Goal: Task Accomplishment & Management: Use online tool/utility

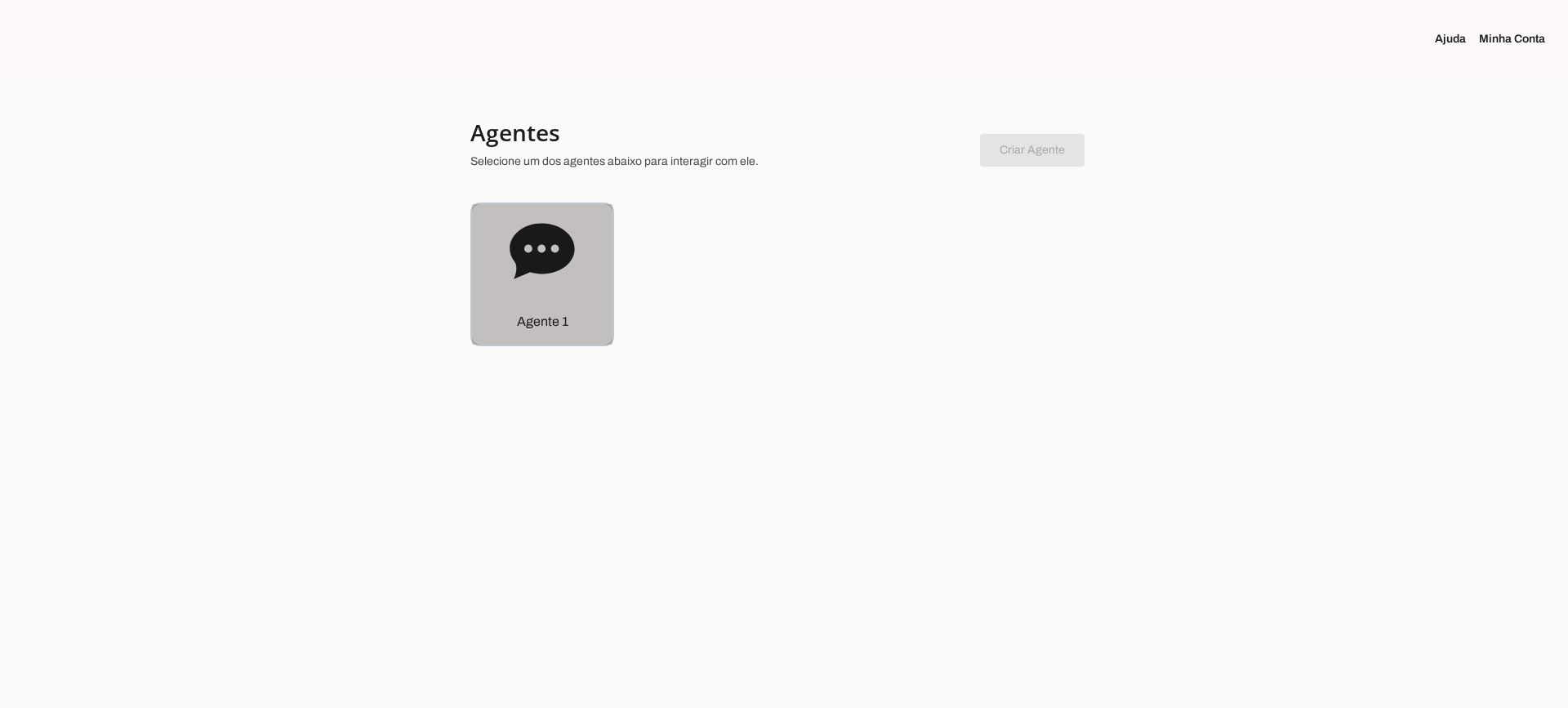
click at [553, 253] on icon at bounding box center [542, 250] width 64 height 55
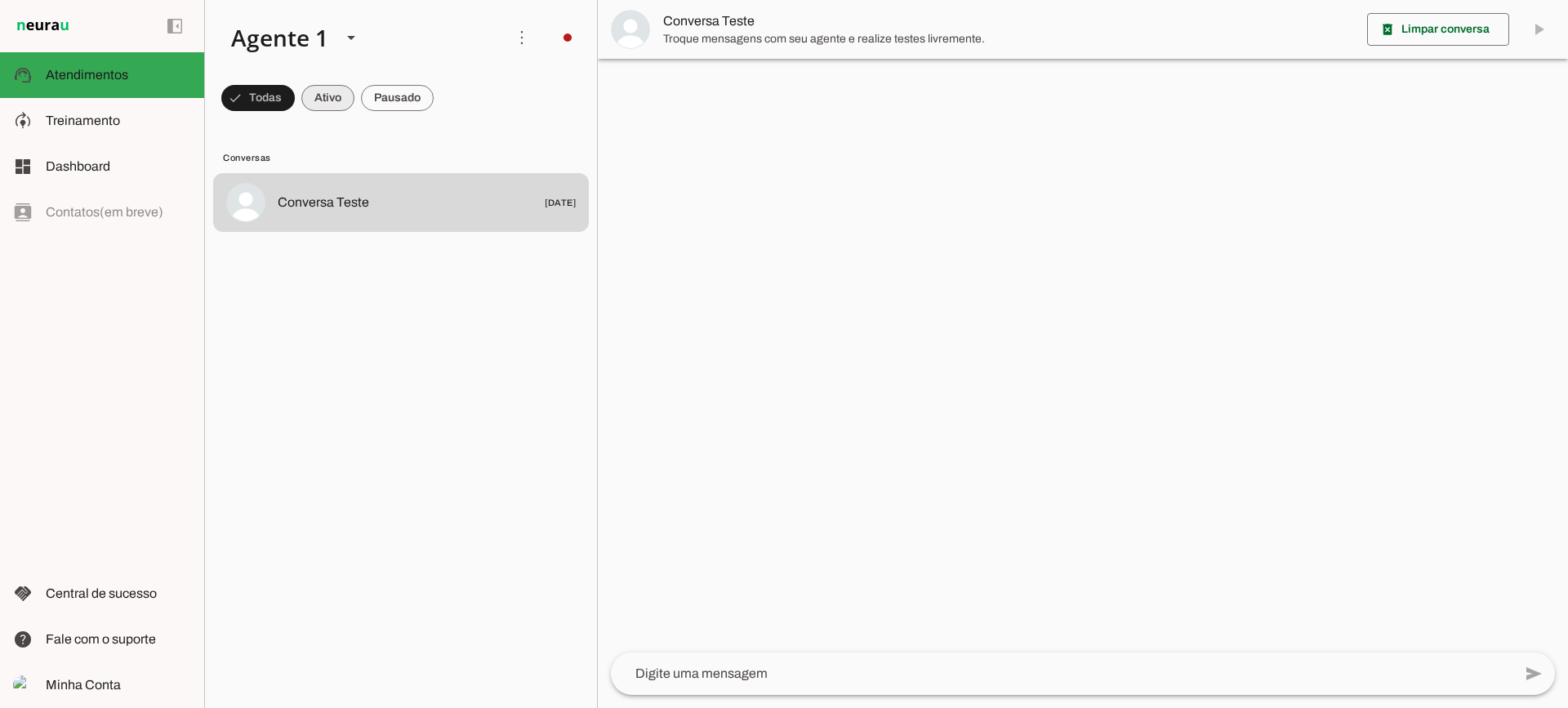
click at [338, 97] on span at bounding box center [328, 97] width 53 height 39
click at [384, 98] on span at bounding box center [397, 97] width 73 height 39
click at [338, 88] on span at bounding box center [313, 97] width 53 height 39
click at [400, 93] on span at bounding box center [397, 97] width 73 height 39
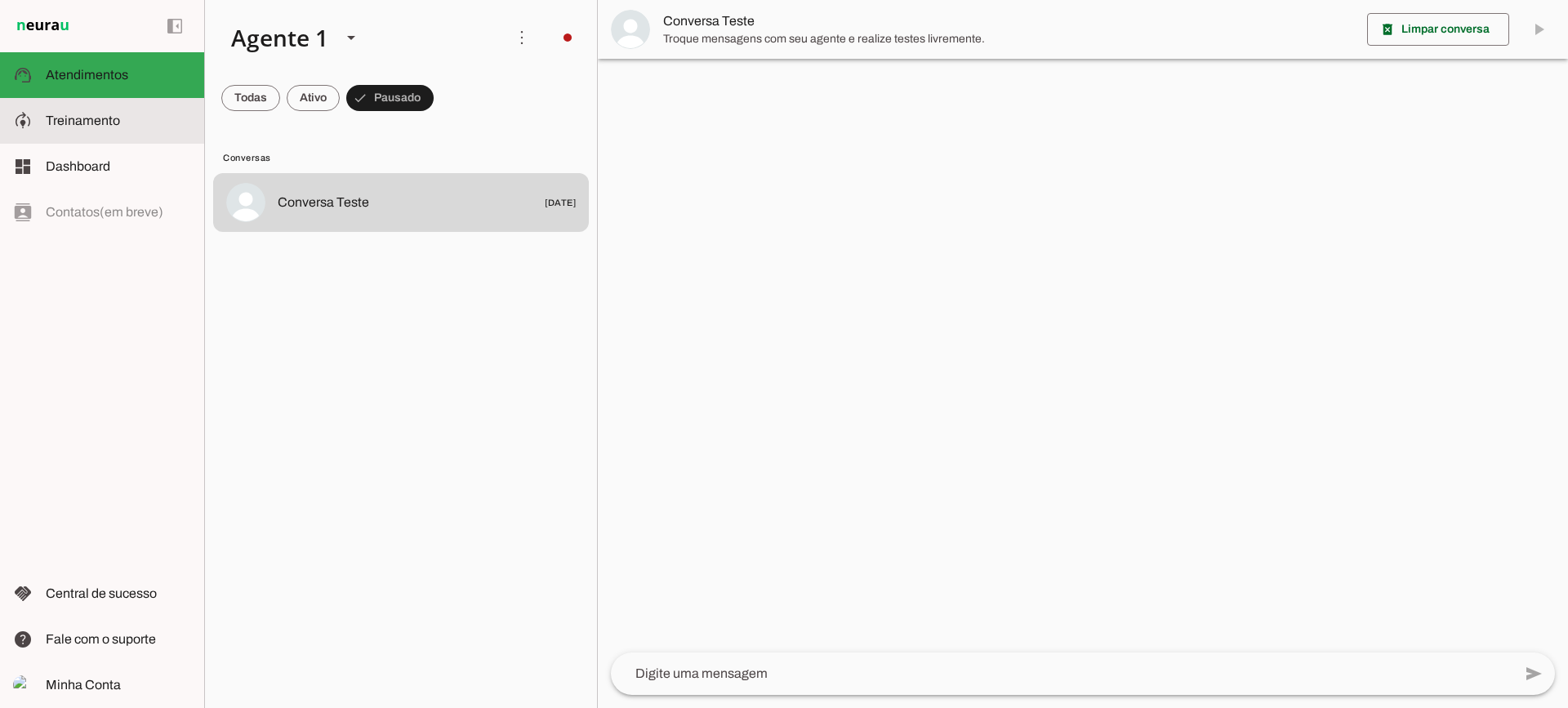
click at [124, 119] on slot at bounding box center [118, 121] width 145 height 20
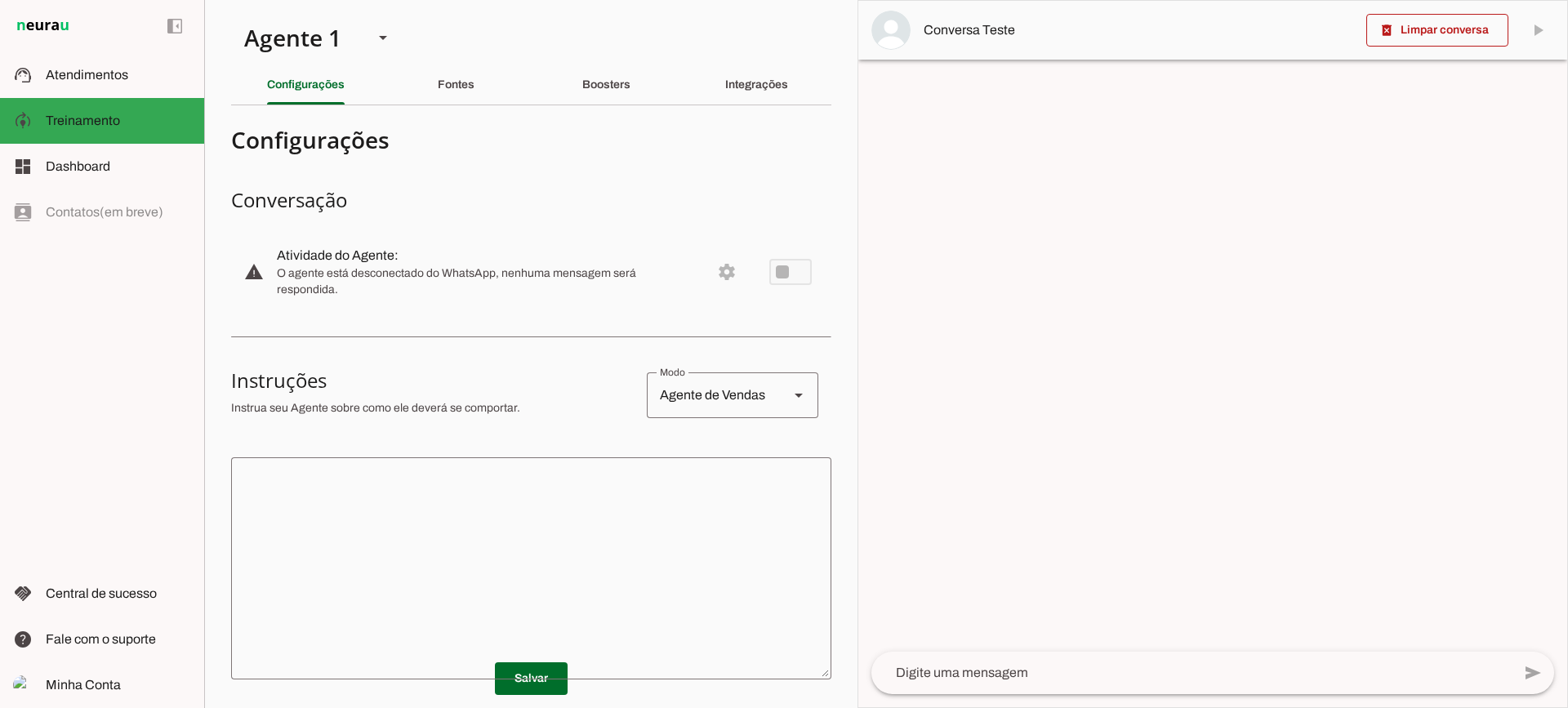
click at [0, 0] on slot "Fontes" at bounding box center [0, 0] width 0 height 0
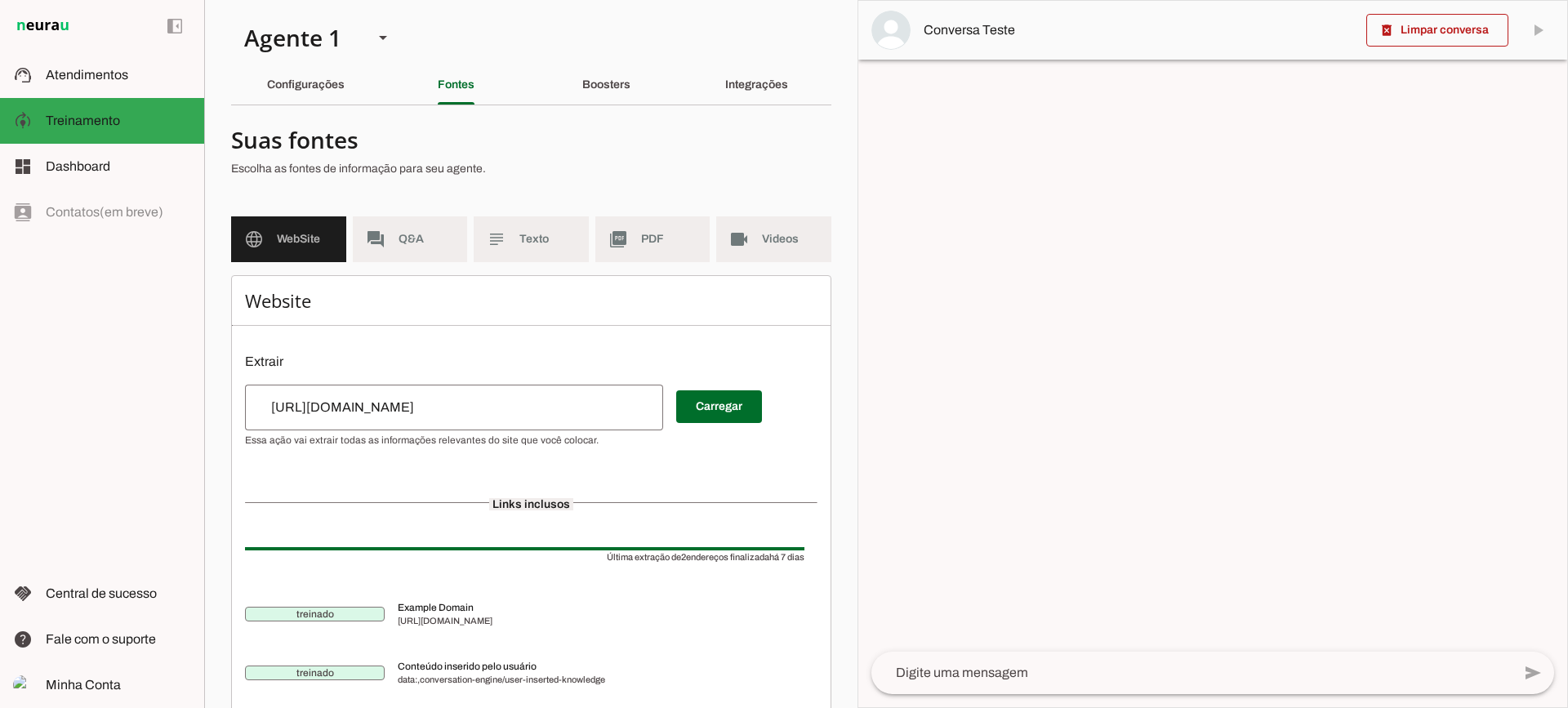
click at [519, 242] on span "Texto" at bounding box center [547, 240] width 56 height 17
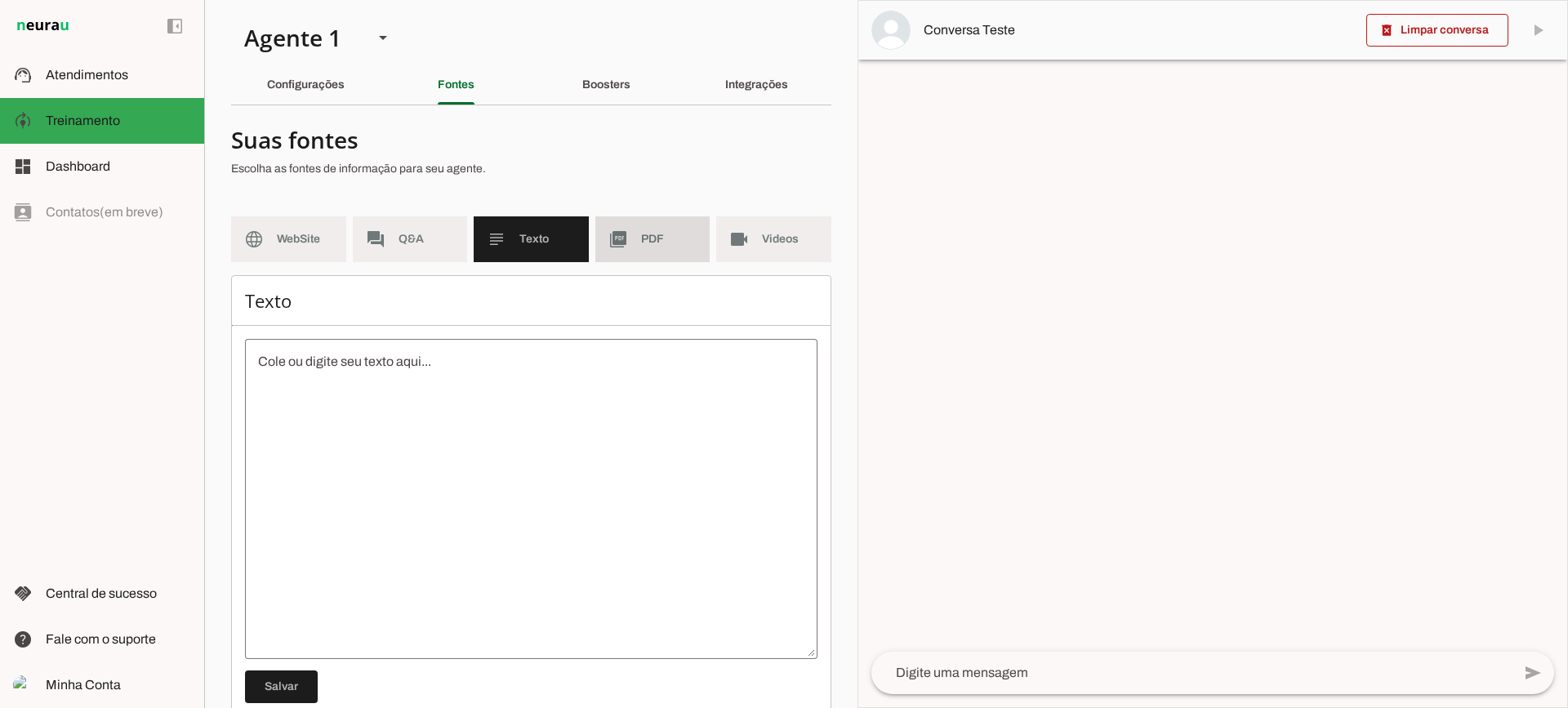
click at [625, 234] on md-item "picture_as_pdf PDF" at bounding box center [652, 239] width 115 height 45
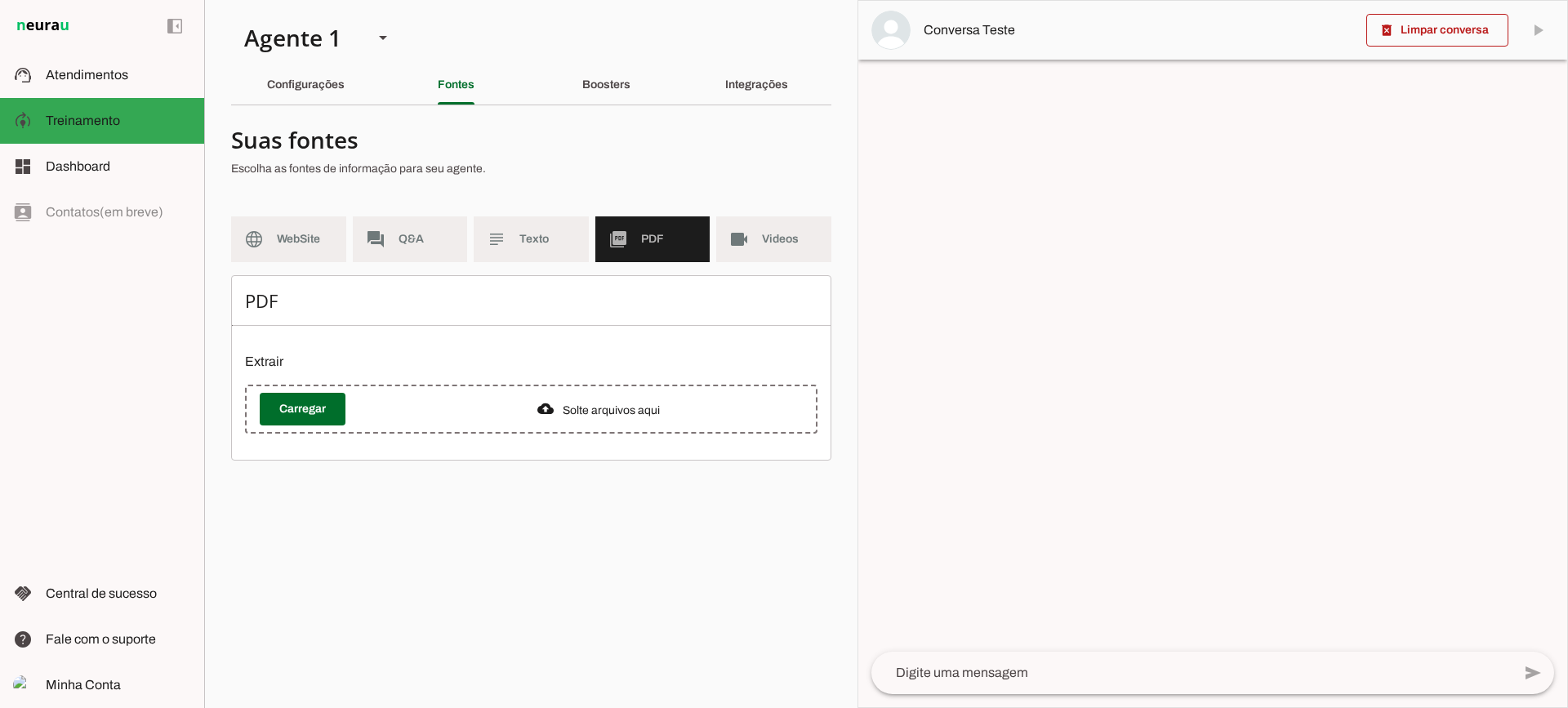
click at [711, 236] on md-list "language WebSite forum Q&A subject Texto picture_as_pdf PDF videocam Videos" at bounding box center [531, 245] width 600 height 59
click at [720, 238] on md-item "videocam Videos" at bounding box center [773, 239] width 115 height 45
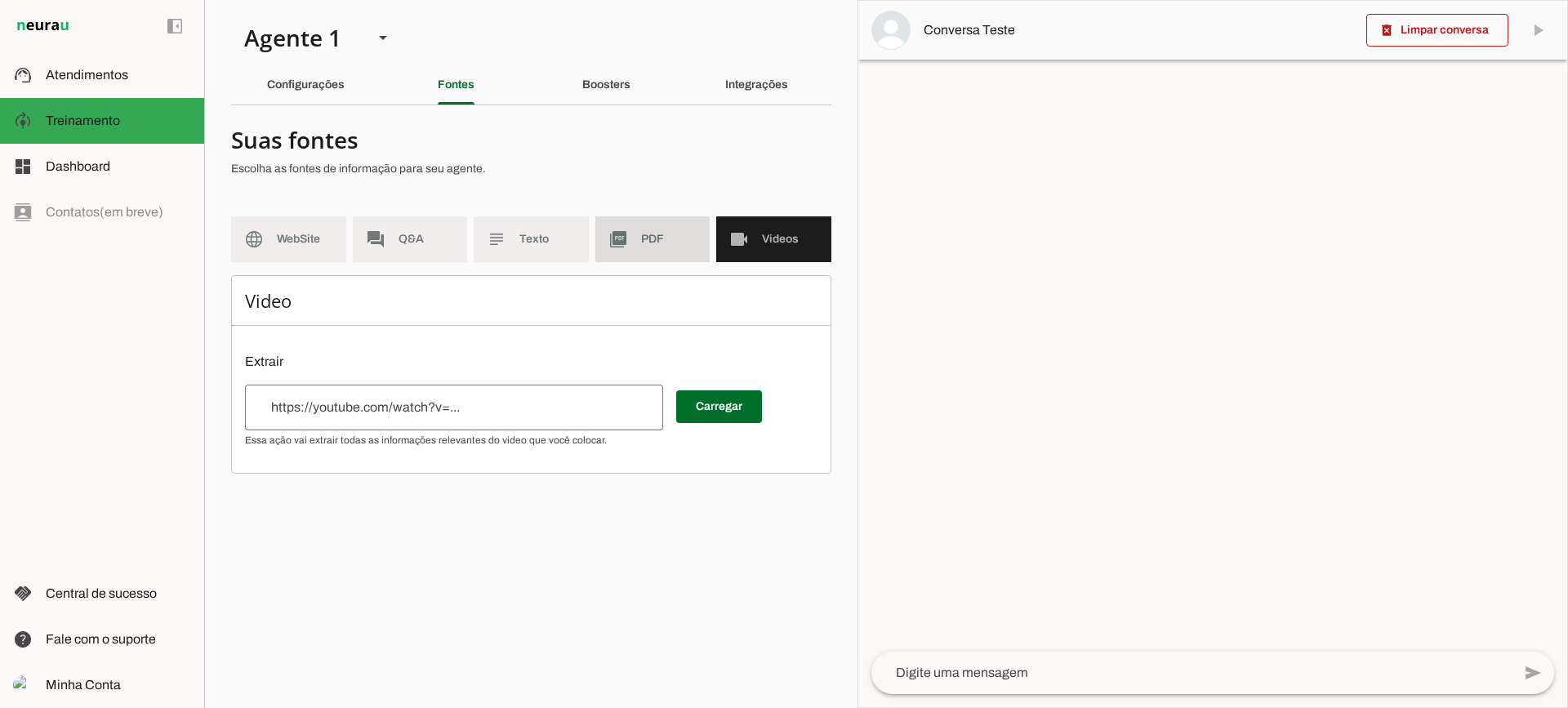
drag, startPoint x: 668, startPoint y: 246, endPoint x: 506, endPoint y: 16, distance: 281.3
click at [661, 240] on span "PDF" at bounding box center [669, 240] width 56 height 17
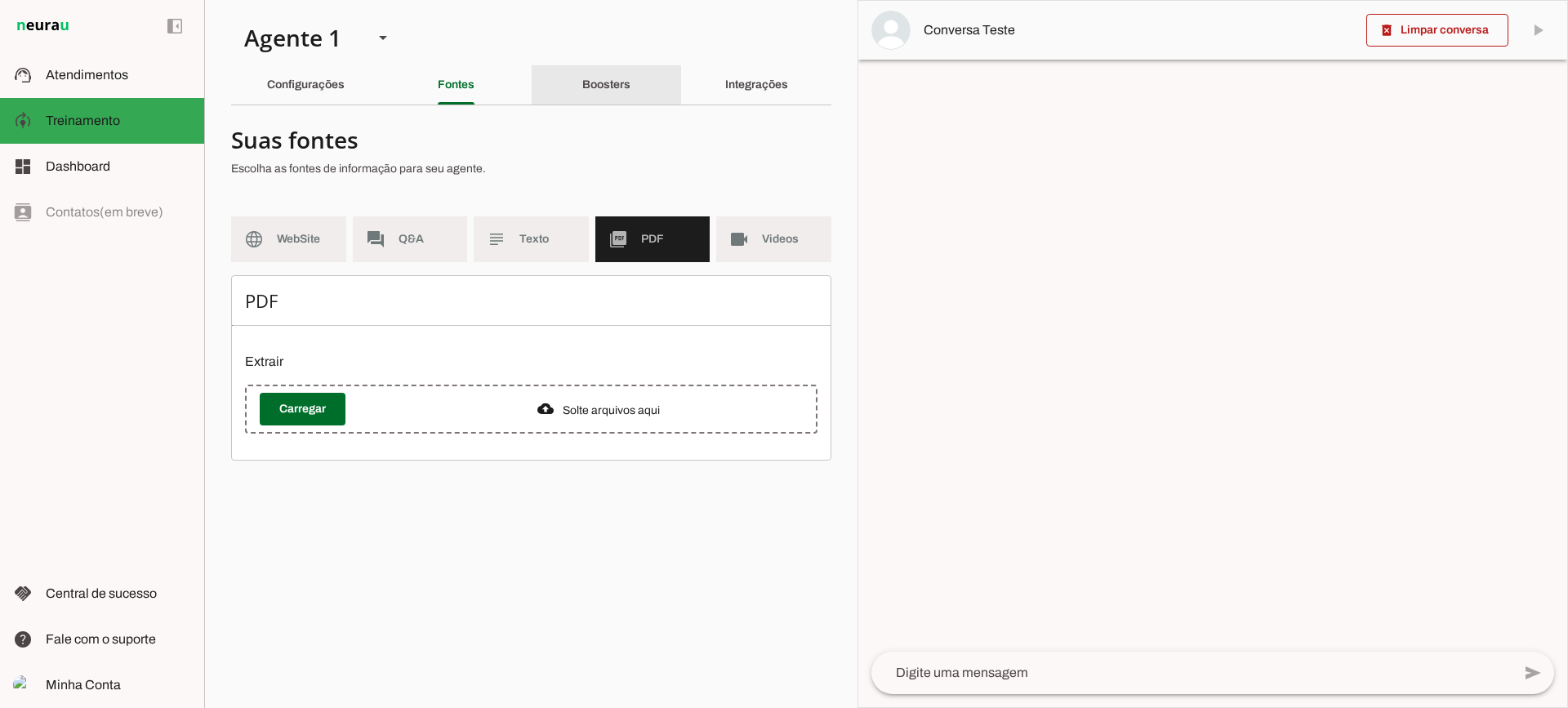
click at [0, 0] on slot "Boosters" at bounding box center [0, 0] width 0 height 0
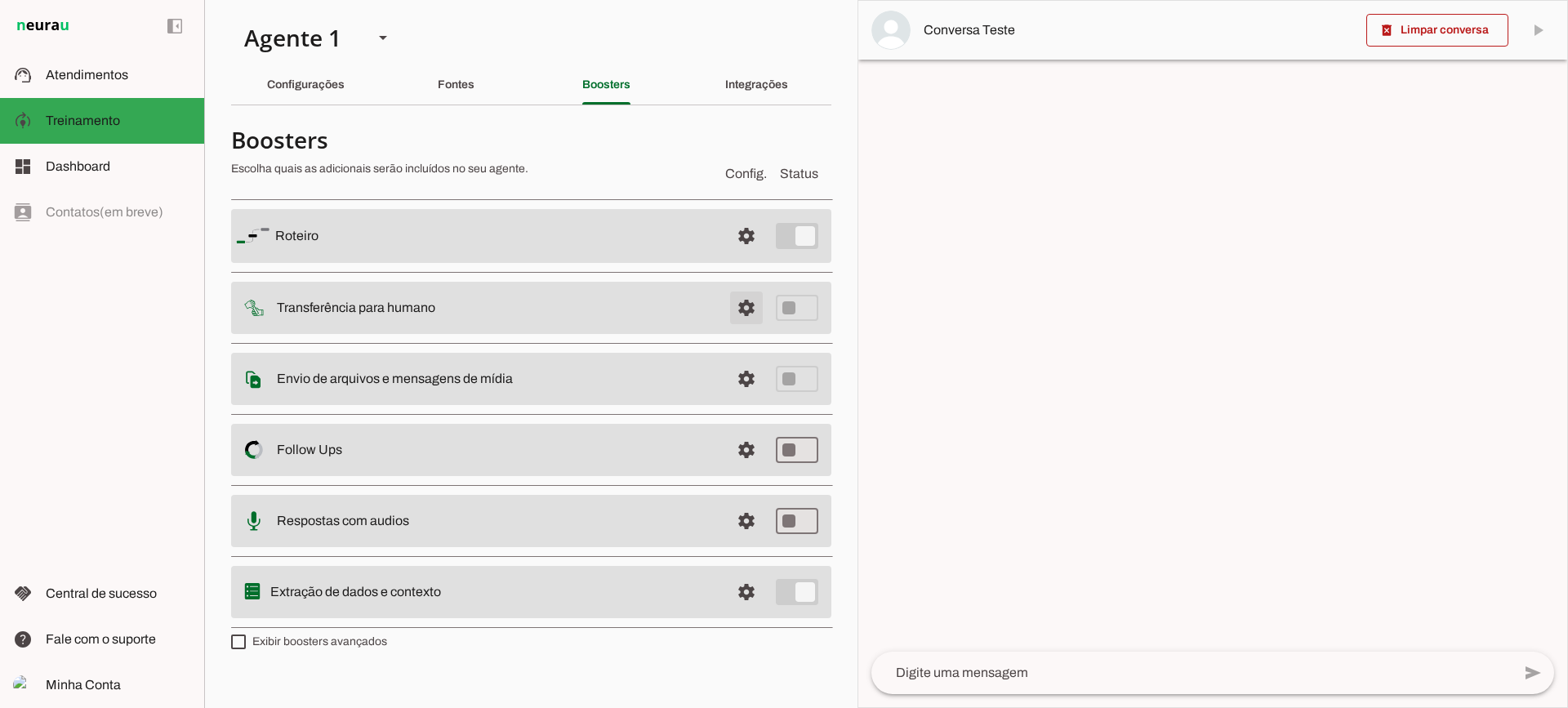
click at [740, 301] on span at bounding box center [746, 307] width 39 height 39
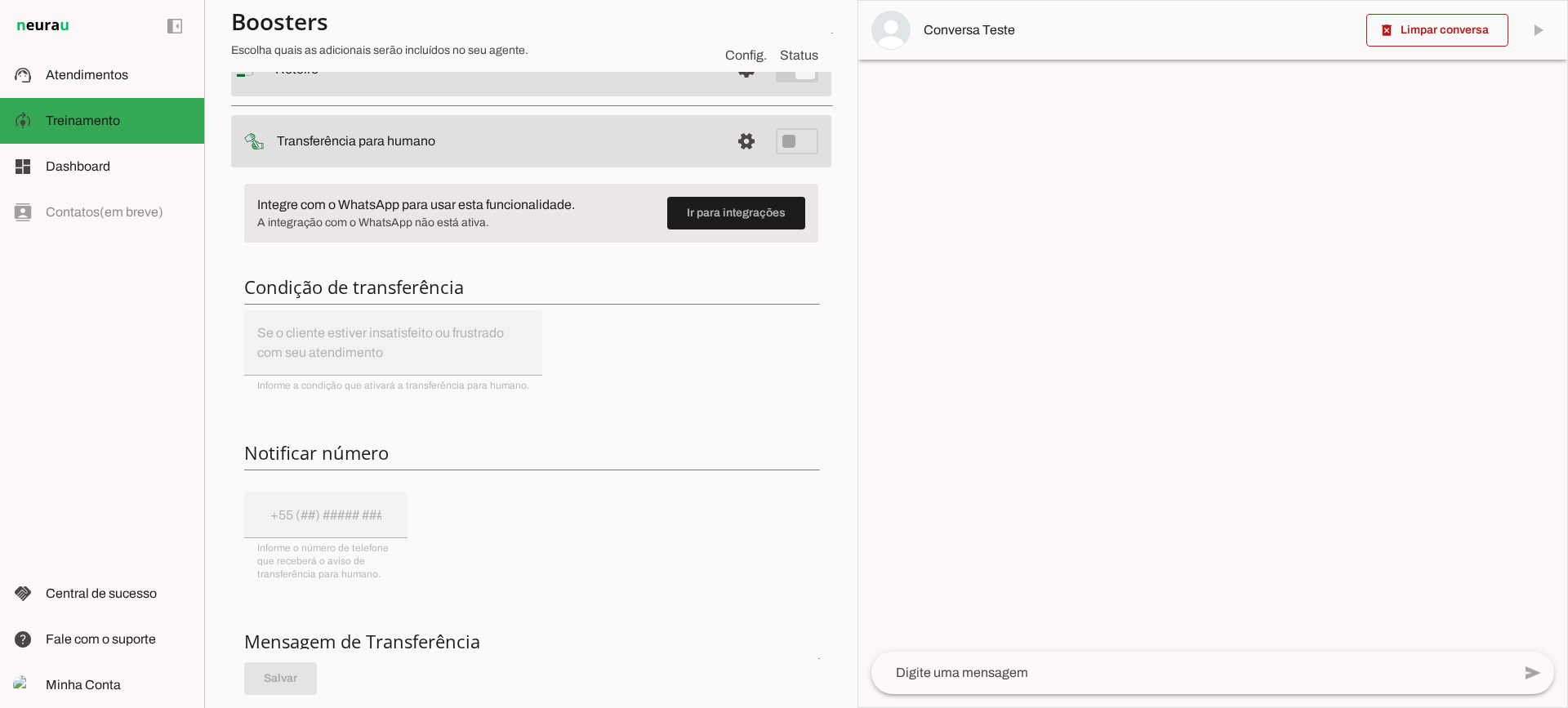
scroll to position [82, 0]
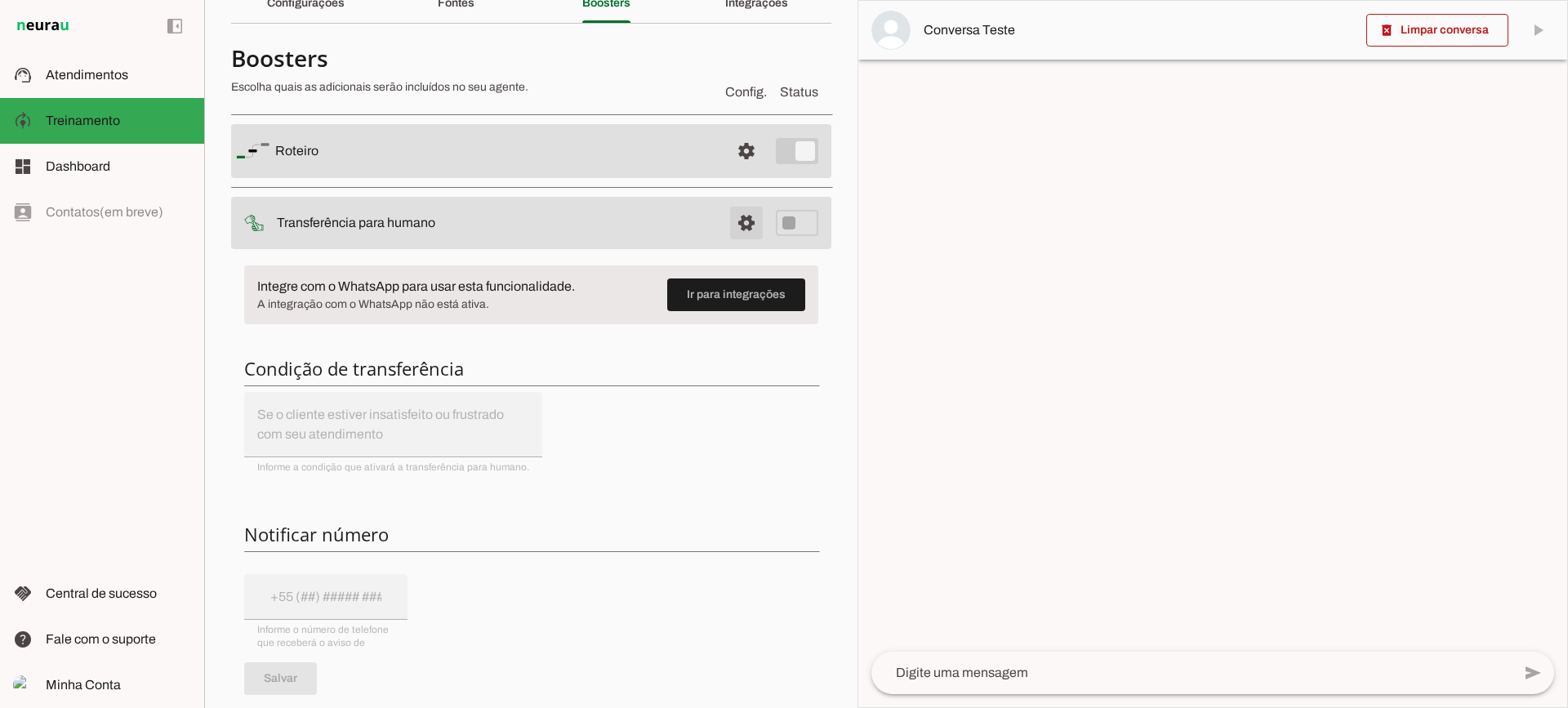
click at [727, 236] on span at bounding box center [746, 222] width 39 height 39
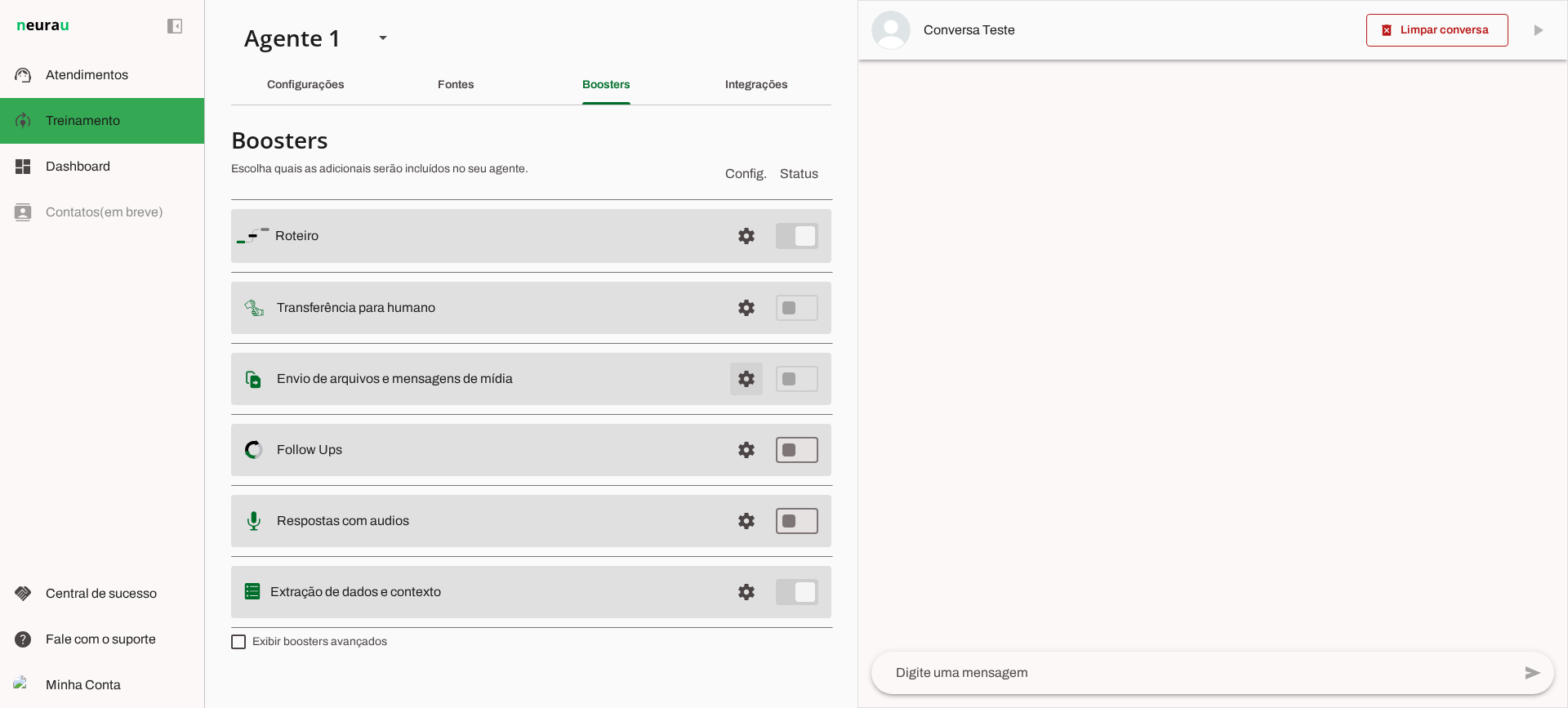
click at [743, 374] on span at bounding box center [746, 378] width 39 height 39
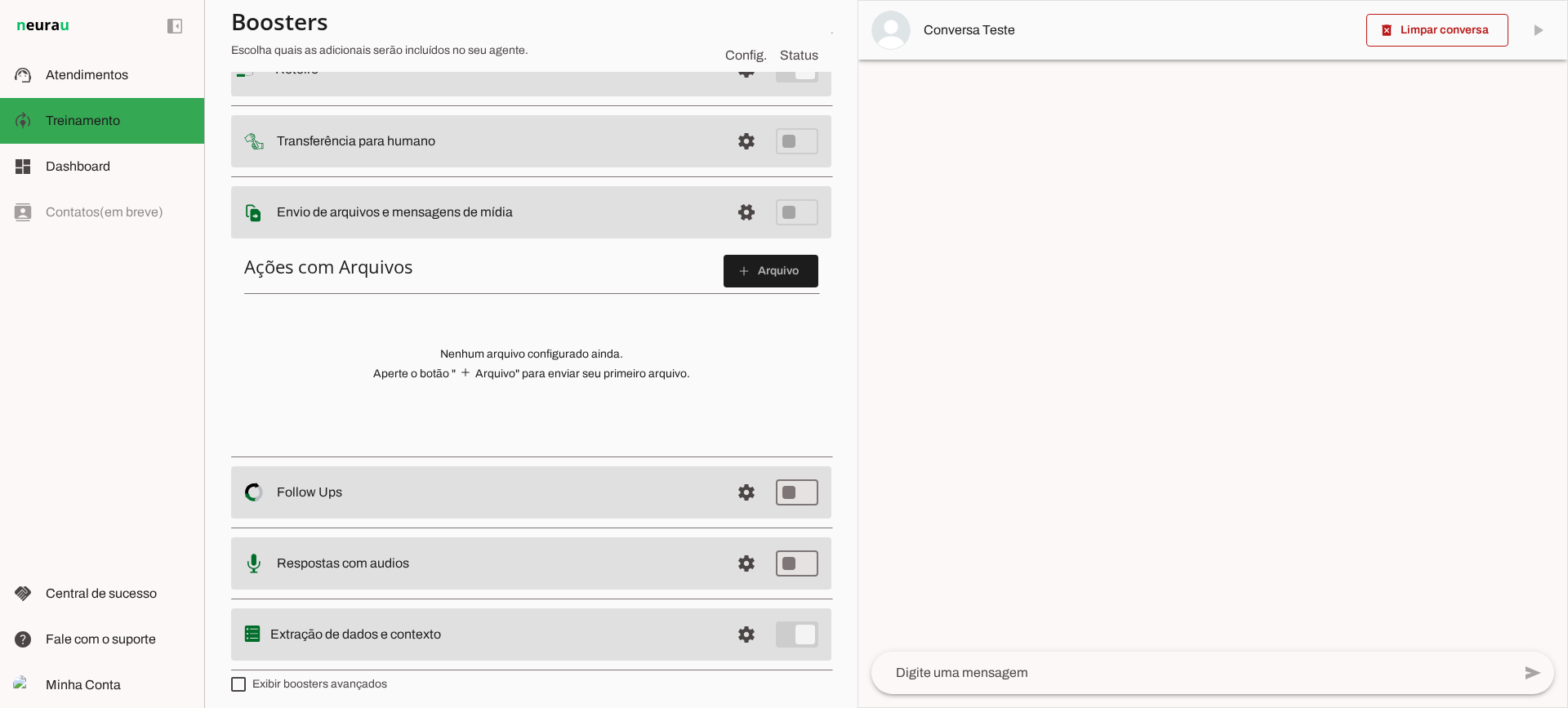
scroll to position [82, 0]
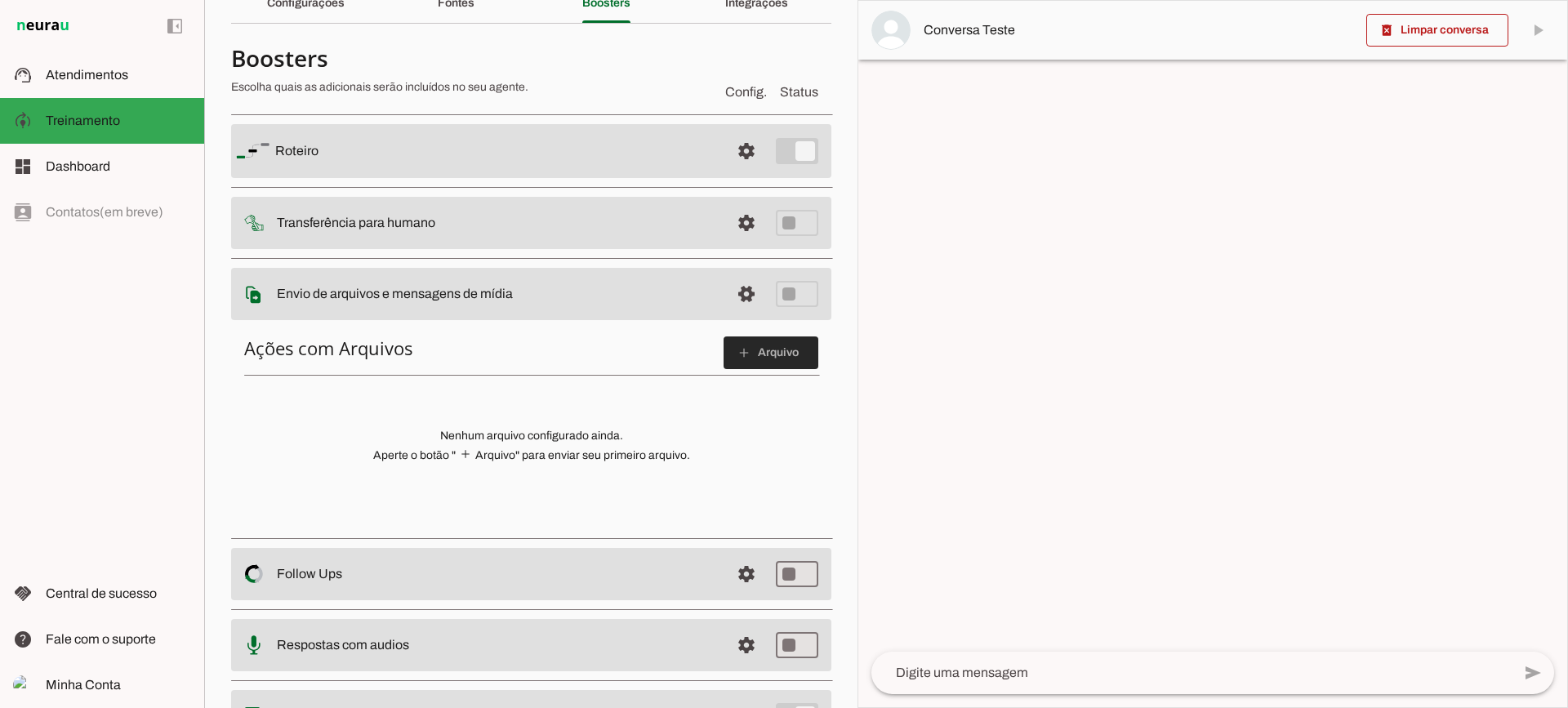
click at [0, 0] on slot "add" at bounding box center [0, 0] width 0 height 0
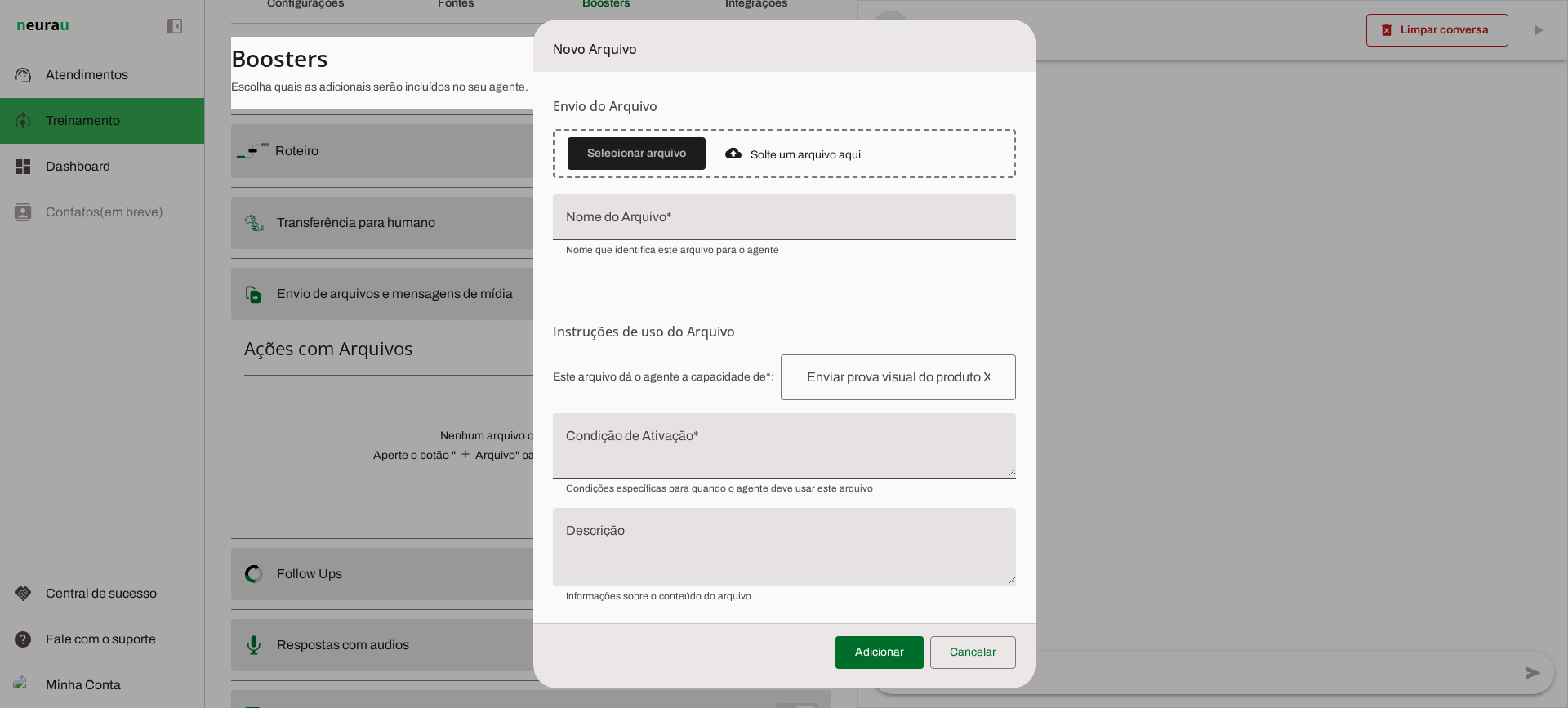
click at [689, 440] on textarea "Condição de Ativação" at bounding box center [784, 452] width 463 height 39
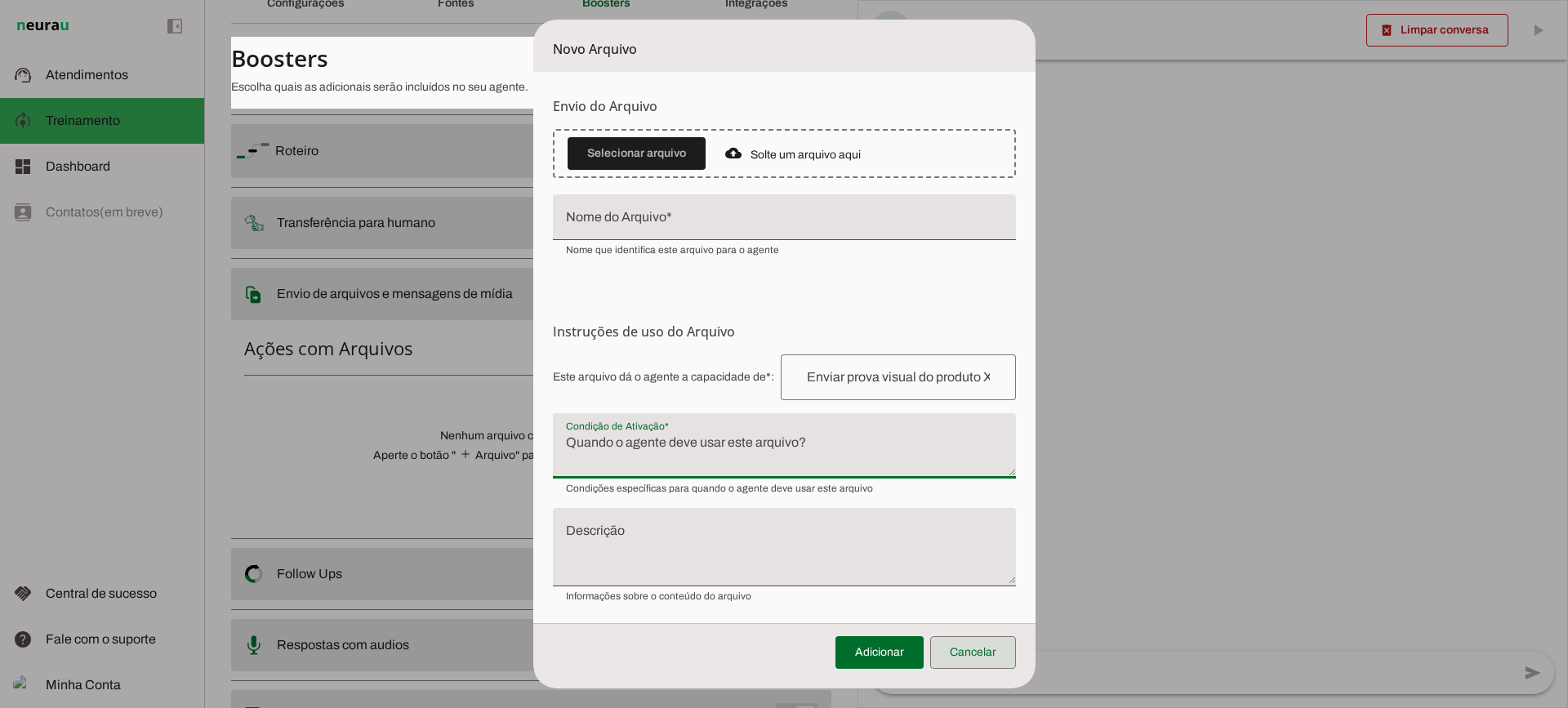
drag, startPoint x: 990, startPoint y: 652, endPoint x: 505, endPoint y: 323, distance: 586.1
click at [988, 652] on span at bounding box center [973, 652] width 86 height 39
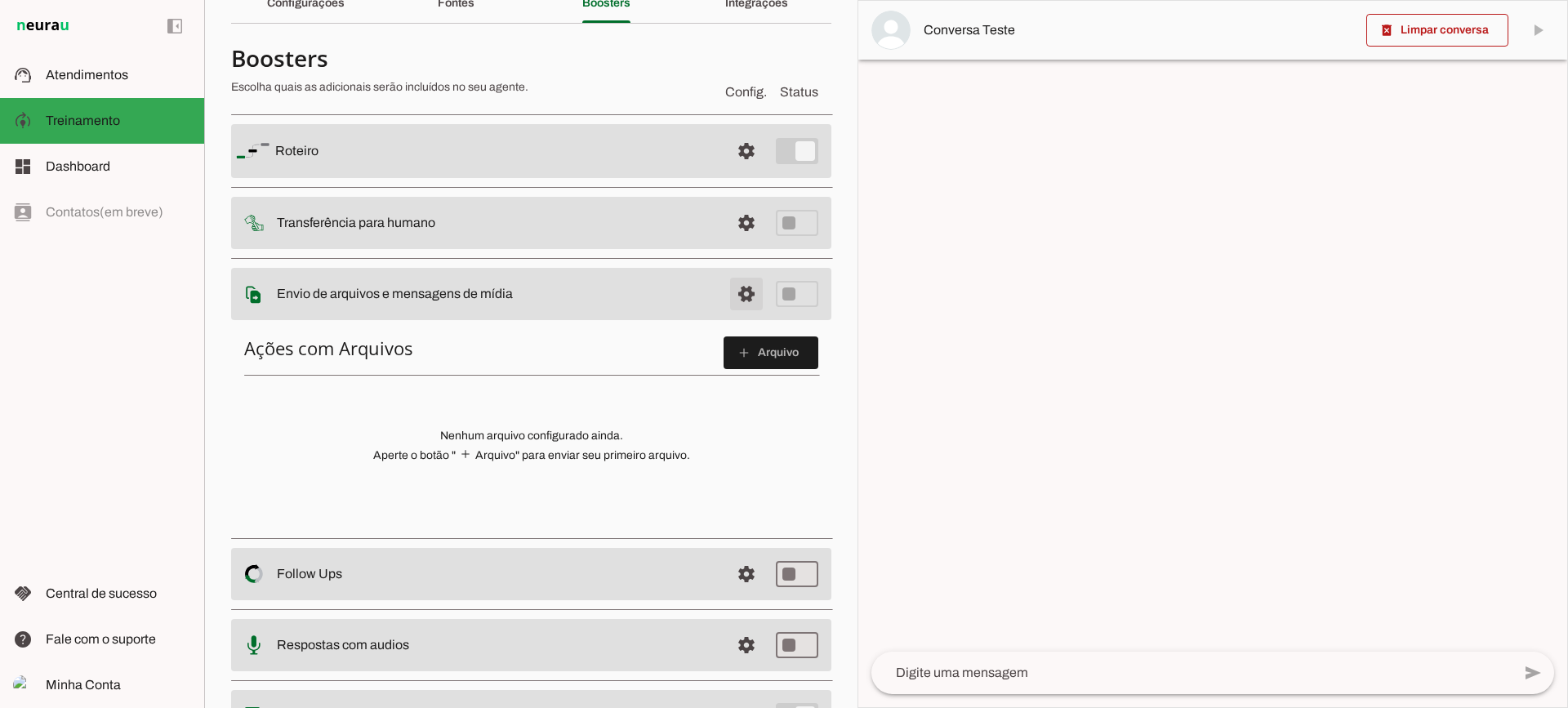
click at [736, 285] on span at bounding box center [746, 293] width 39 height 39
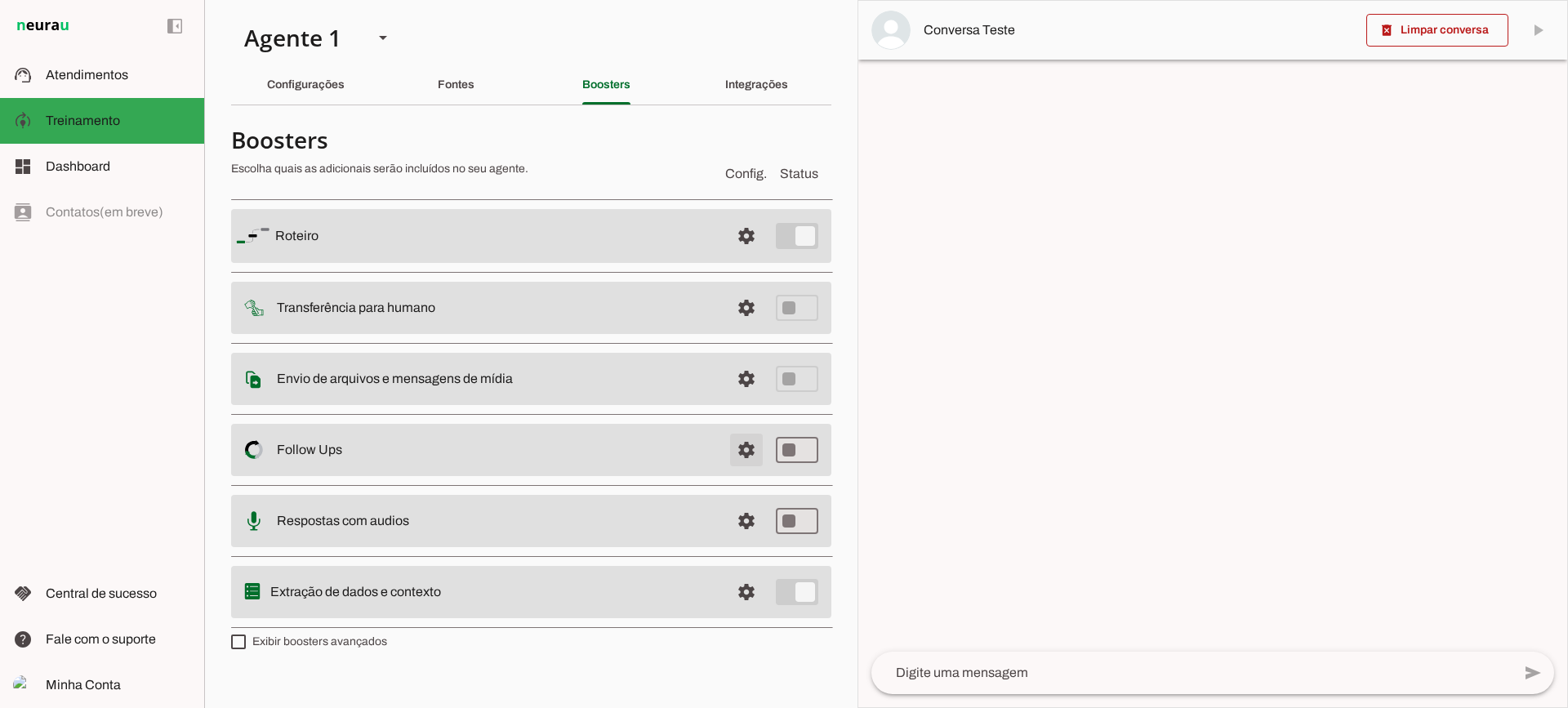
click at [728, 461] on span at bounding box center [746, 449] width 39 height 39
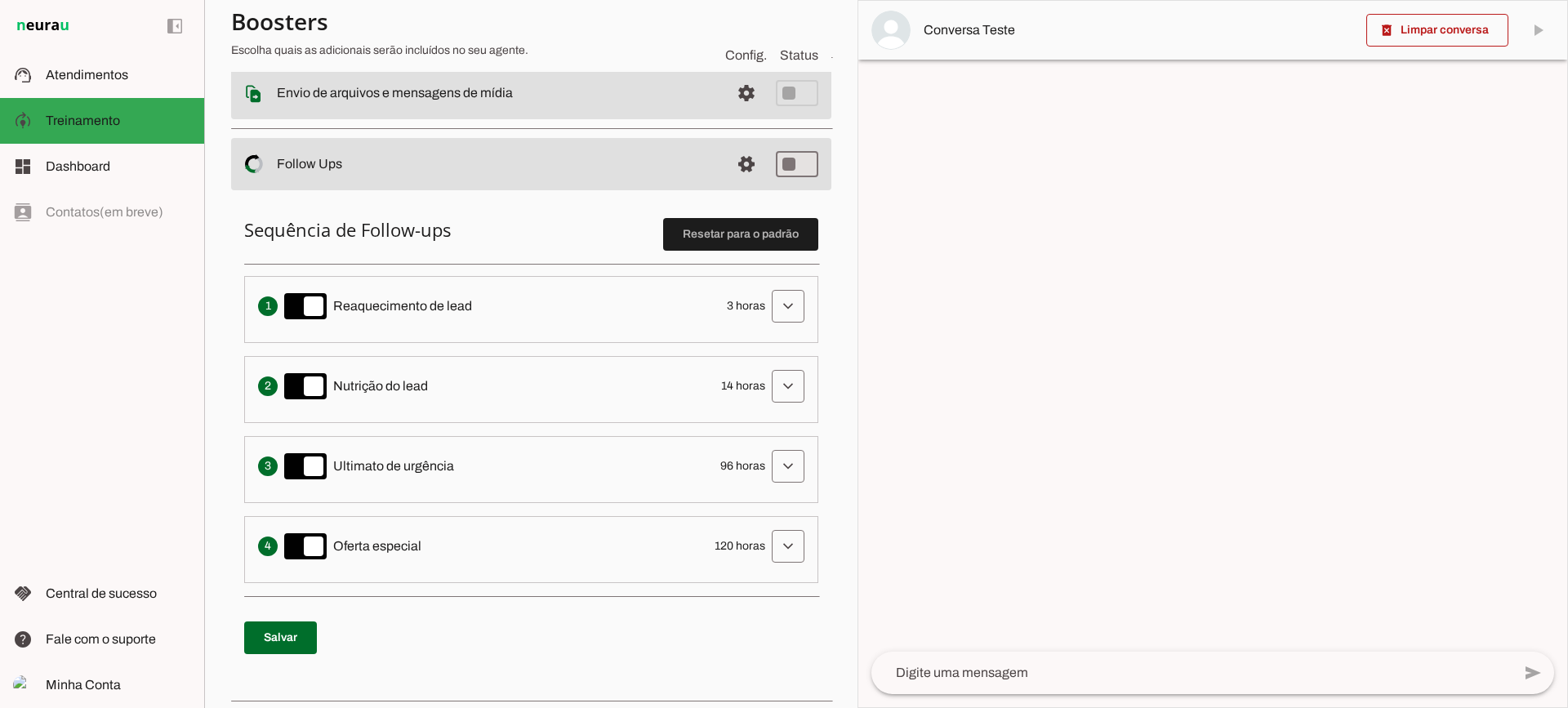
scroll to position [327, 0]
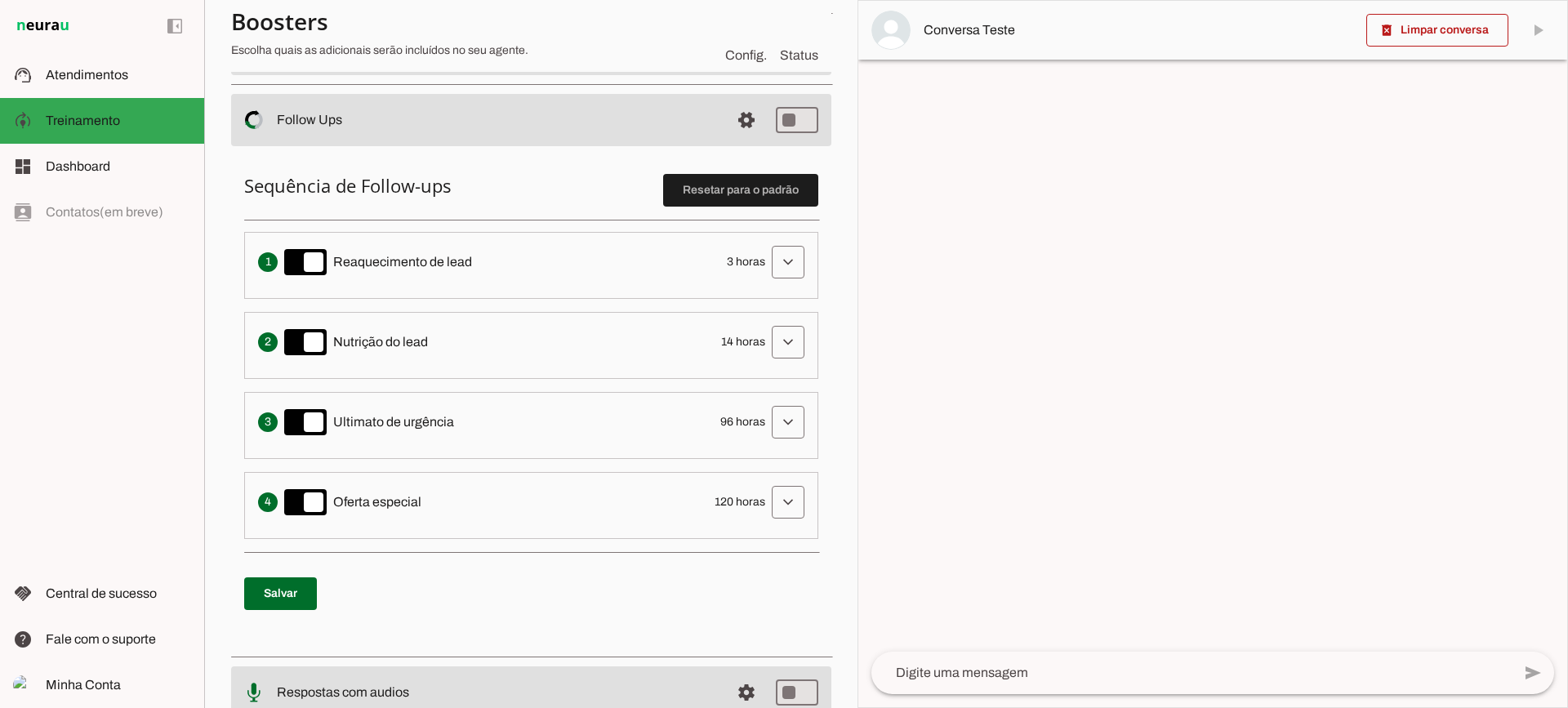
click at [752, 256] on span "3 horas" at bounding box center [746, 263] width 38 height 17
click at [790, 255] on span at bounding box center [788, 262] width 39 height 39
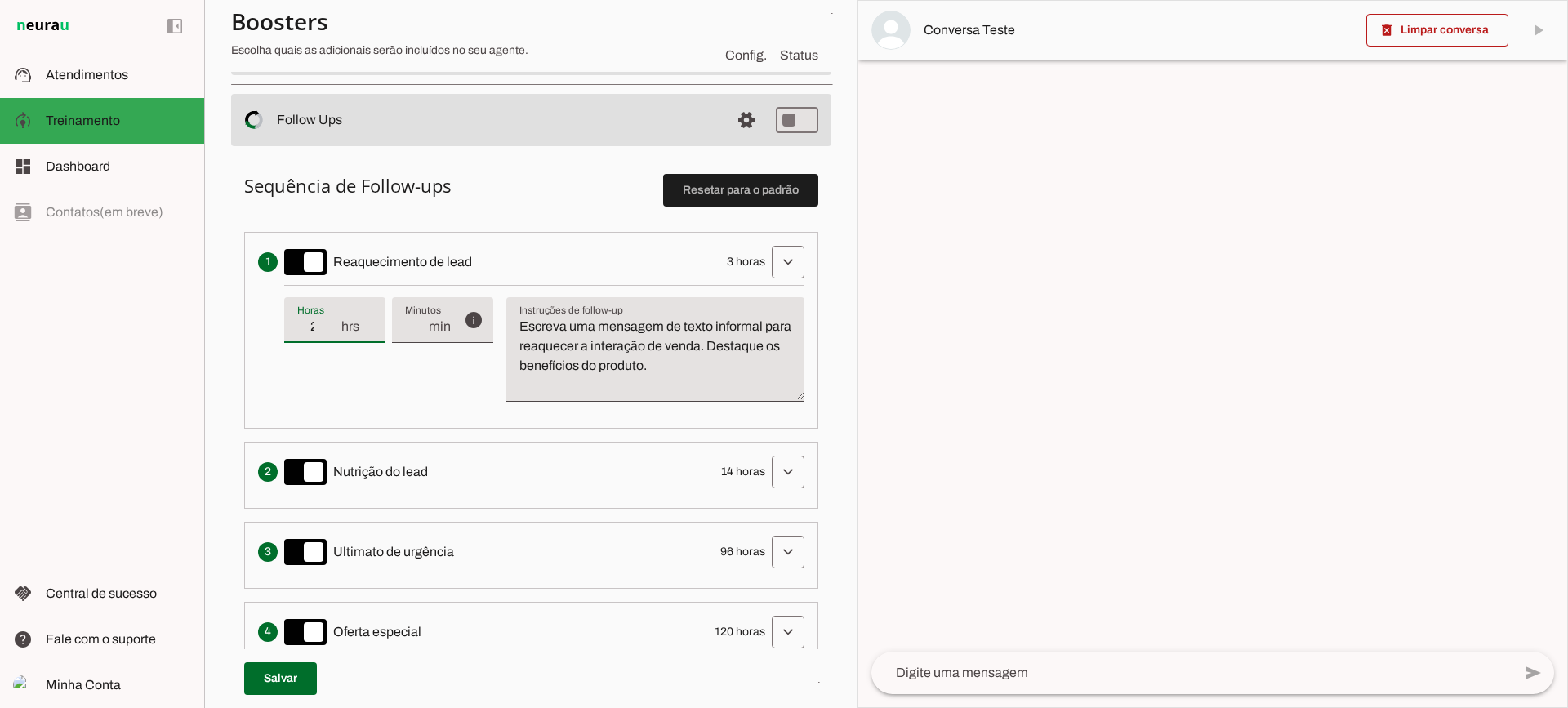
type input "2"
type md-filled-text-field "2"
click at [332, 331] on input "2" at bounding box center [318, 327] width 42 height 20
type input "1"
type md-filled-text-field "1"
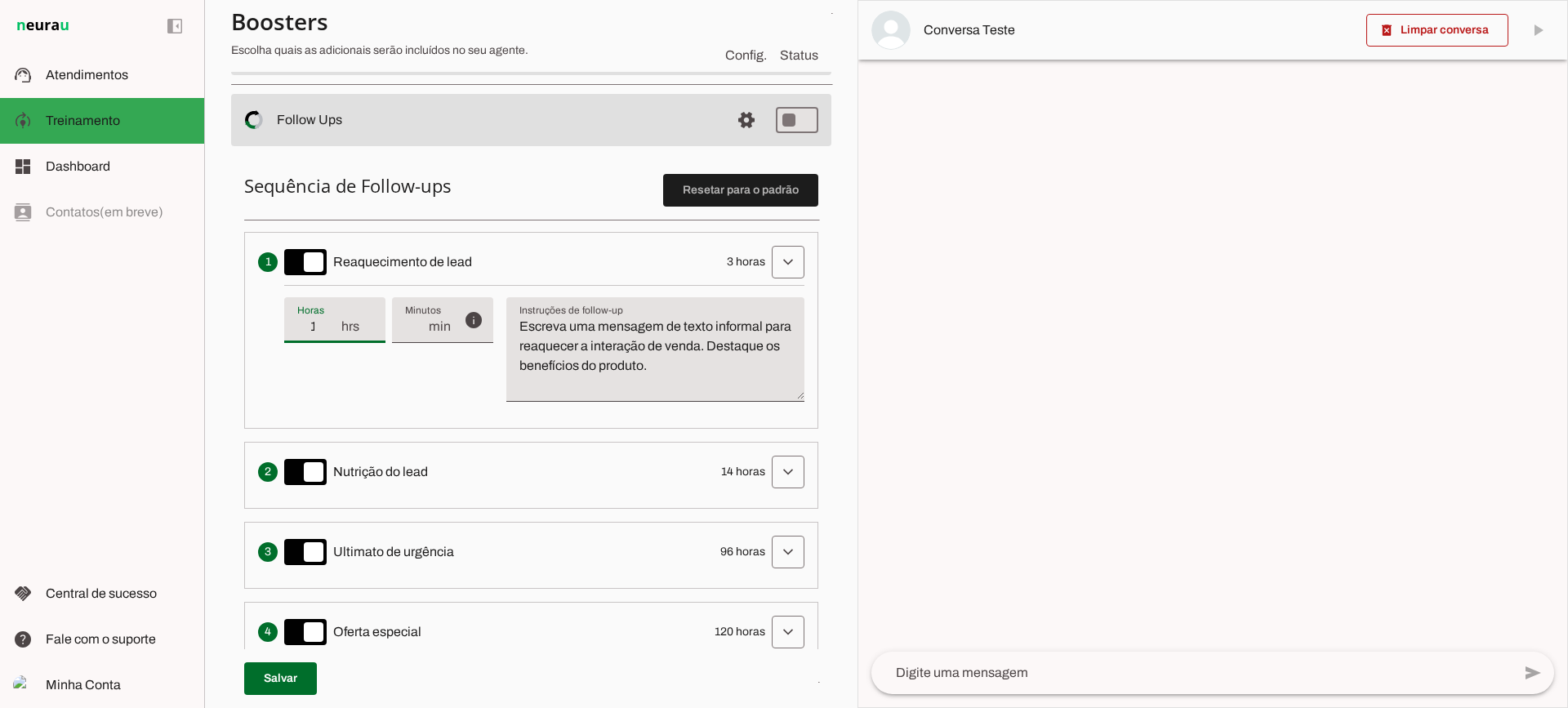
click at [332, 331] on input "1" at bounding box center [318, 327] width 42 height 20
type input "2"
type md-filled-text-field "2"
click at [330, 318] on input "2" at bounding box center [318, 327] width 42 height 20
type input "3"
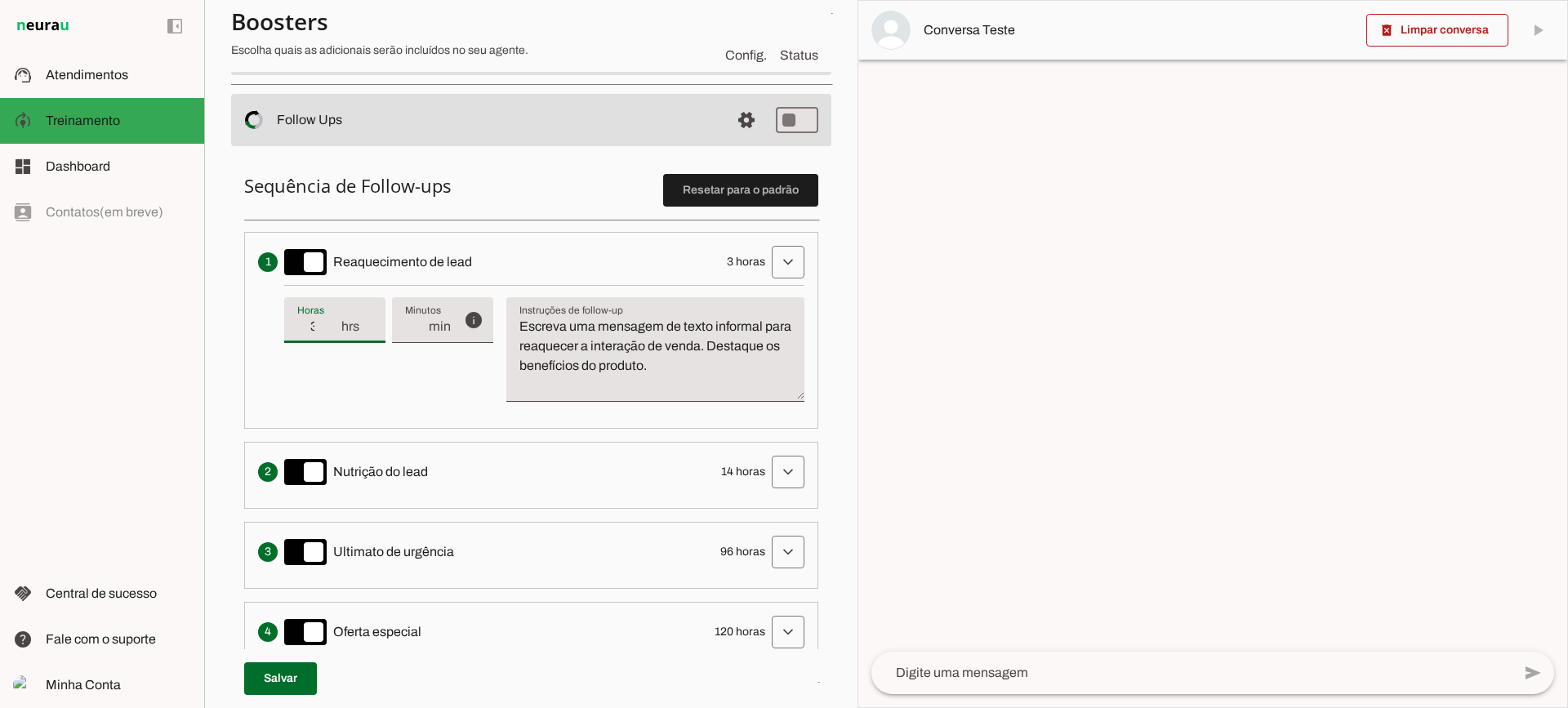
type md-filled-text-field "3"
click at [330, 318] on input "3" at bounding box center [318, 327] width 42 height 20
drag, startPoint x: 779, startPoint y: 381, endPoint x: 465, endPoint y: 300, distance: 324.3
click at [452, 305] on div "info Tempo de atraso / inatividade O tempo de atraso é o tempo de inatividade d…" at bounding box center [544, 349] width 520 height 130
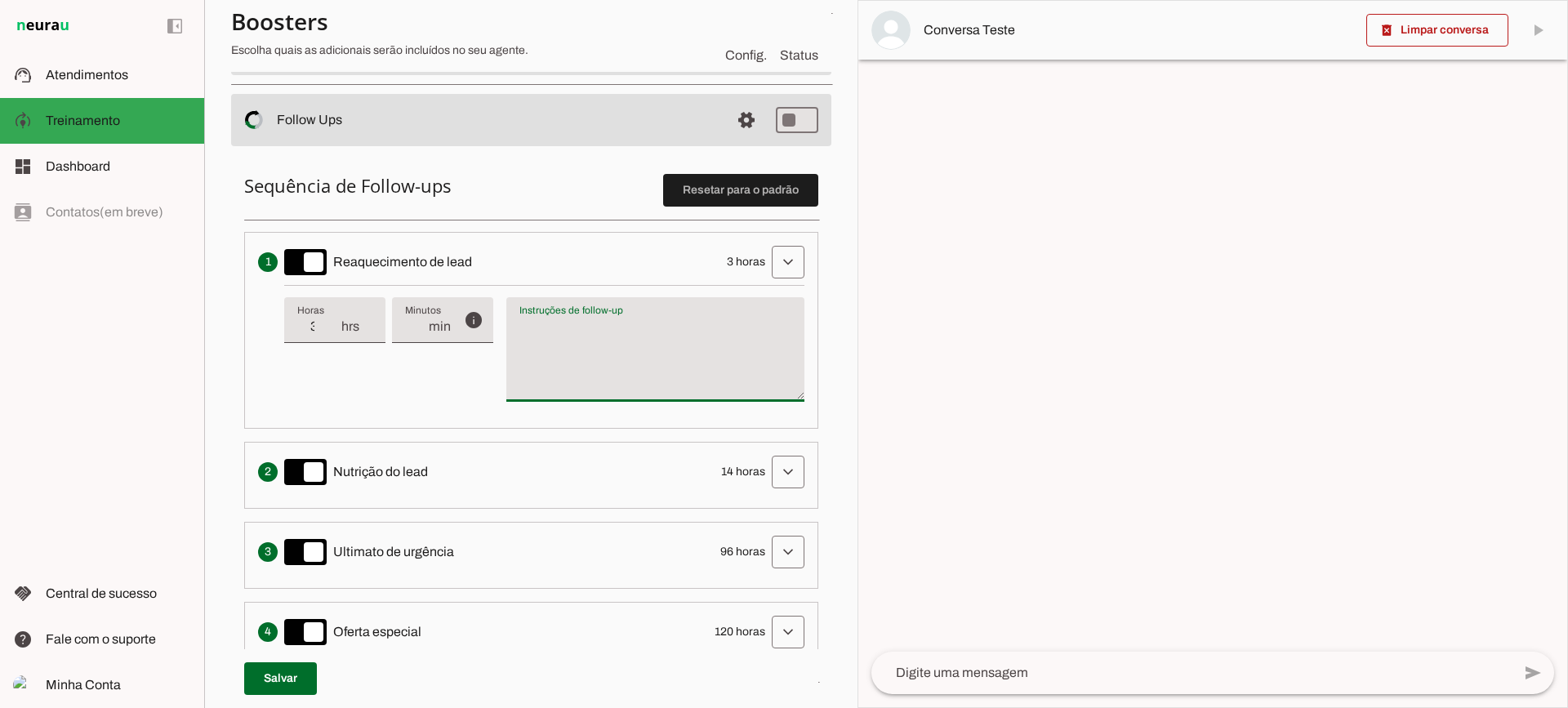
type textarea "Escreva uma mensagem de texto informal para reaquecer a interação de venda. Des…"
click at [614, 386] on textarea "Escreva uma mensagem de texto informal para reaquecer a interação de venda. Des…" at bounding box center [655, 356] width 298 height 78
type input "4"
type md-filled-text-field "4"
click at [336, 324] on input "4" at bounding box center [318, 327] width 42 height 20
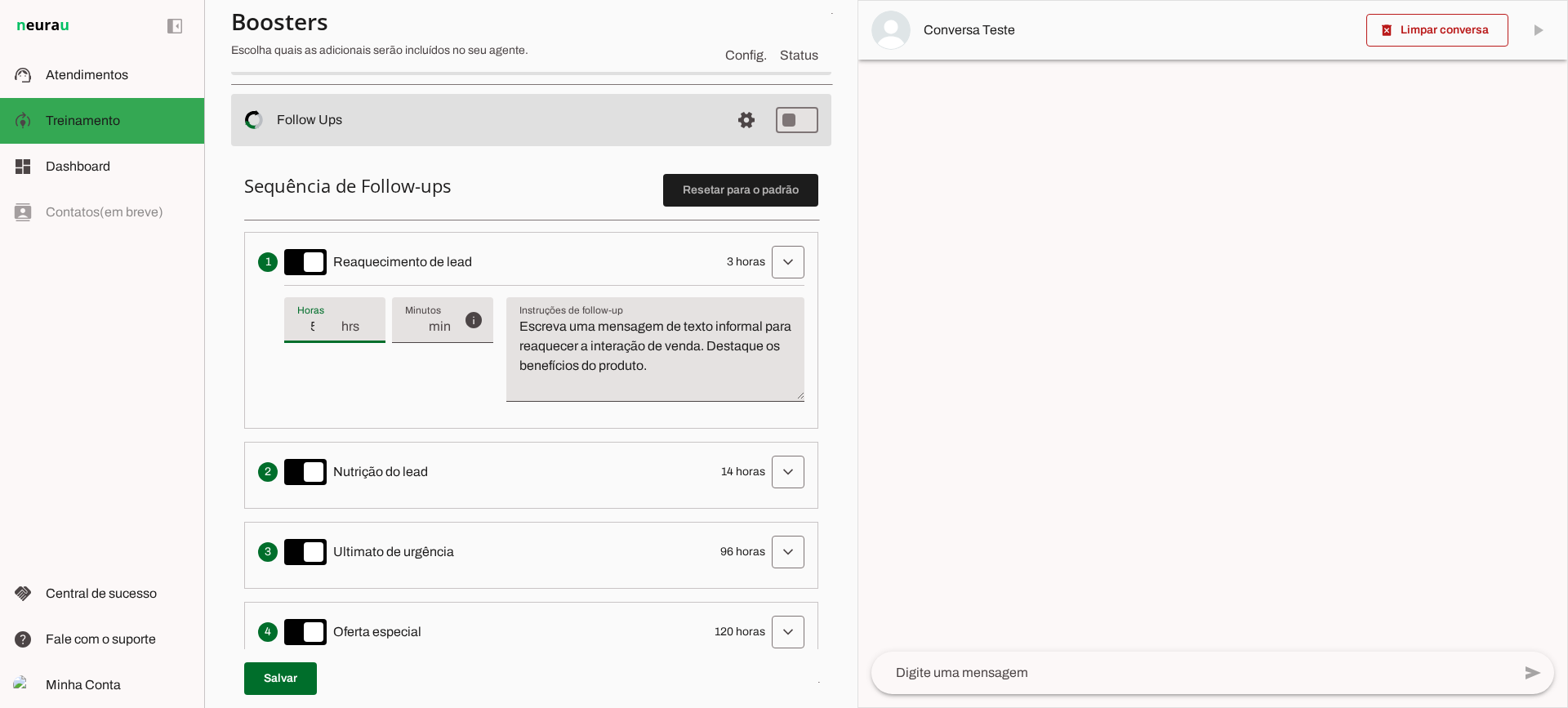
type input "5"
type md-filled-text-field "5"
click at [336, 324] on input "5" at bounding box center [318, 327] width 42 height 20
type input "6"
type md-filled-text-field "6"
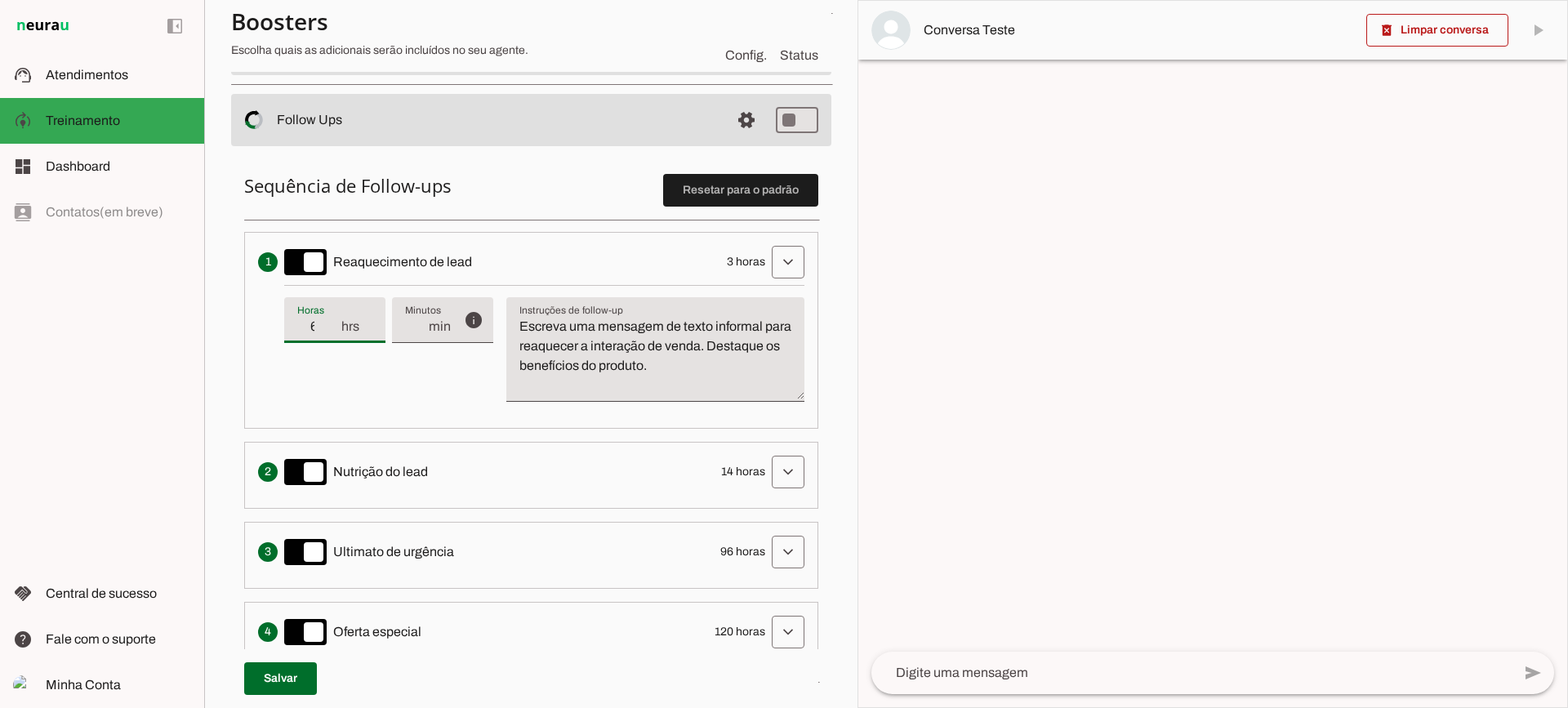
click at [336, 324] on input "6" at bounding box center [318, 327] width 42 height 20
type input "5"
type md-filled-text-field "5"
click at [334, 334] on input "5" at bounding box center [318, 327] width 42 height 20
type input "4"
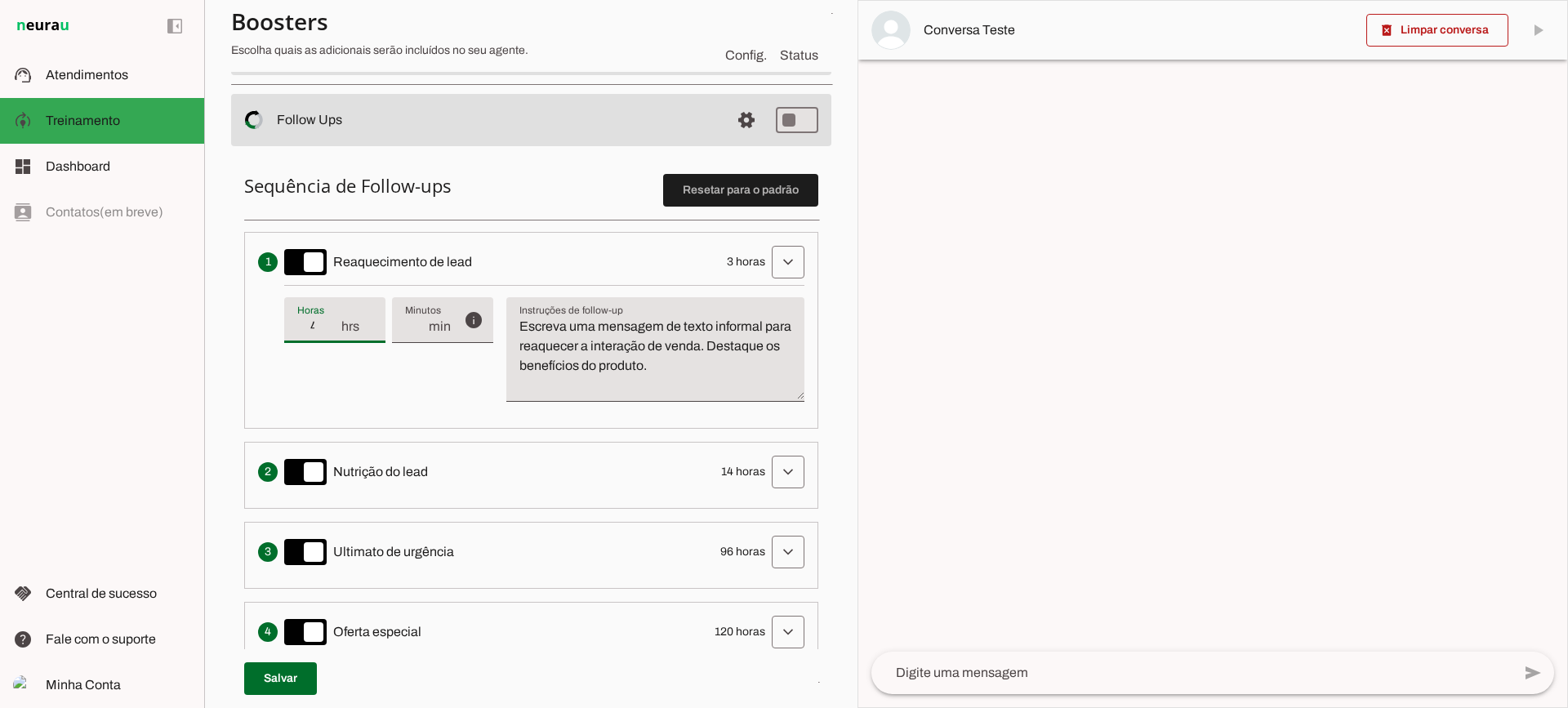
type md-filled-text-field "4"
click at [334, 334] on input "4" at bounding box center [318, 327] width 42 height 20
type input "3"
type md-filled-text-field "3"
click at [334, 334] on input "3" at bounding box center [318, 327] width 42 height 20
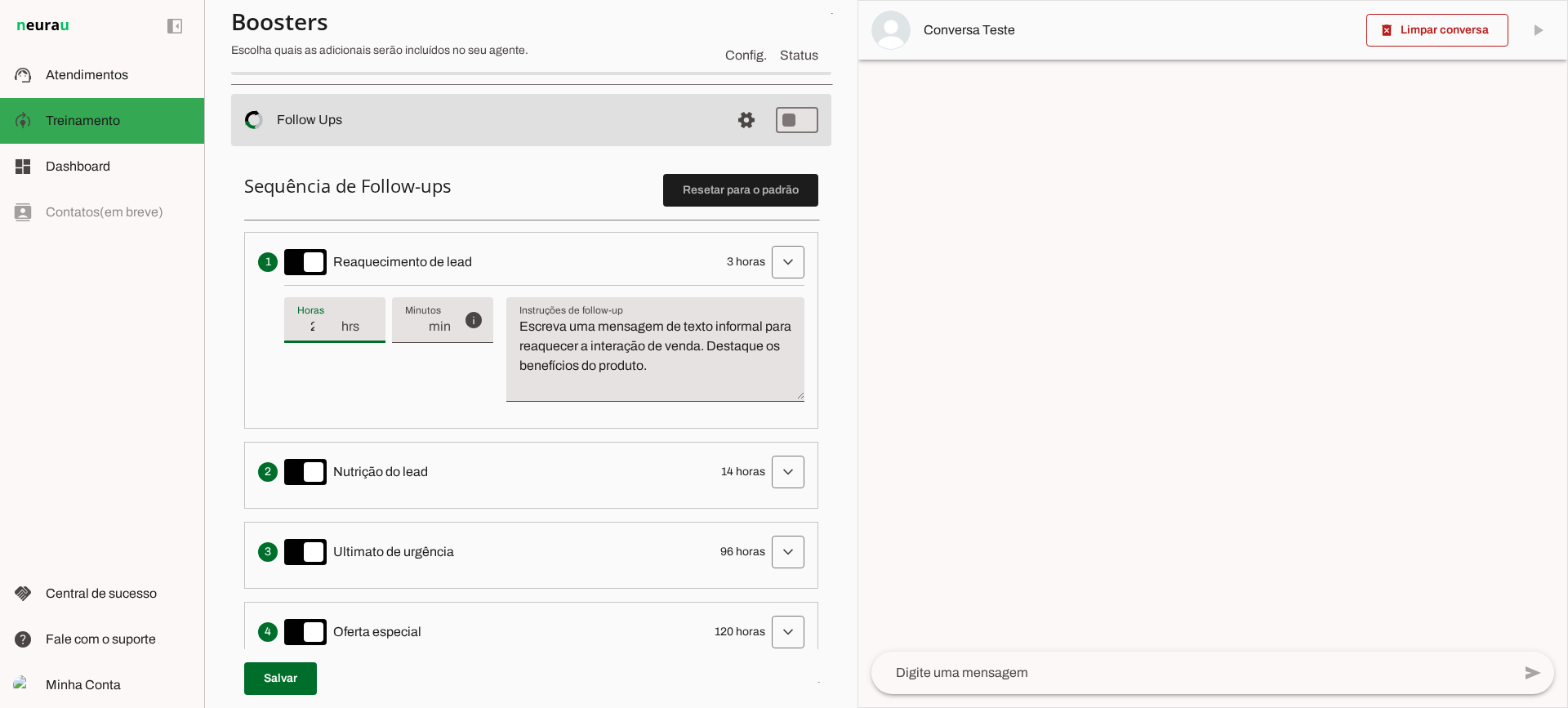
type input "2"
type md-filled-text-field "2"
click at [334, 334] on input "2" at bounding box center [318, 327] width 42 height 20
type input "3"
type md-filled-text-field "3"
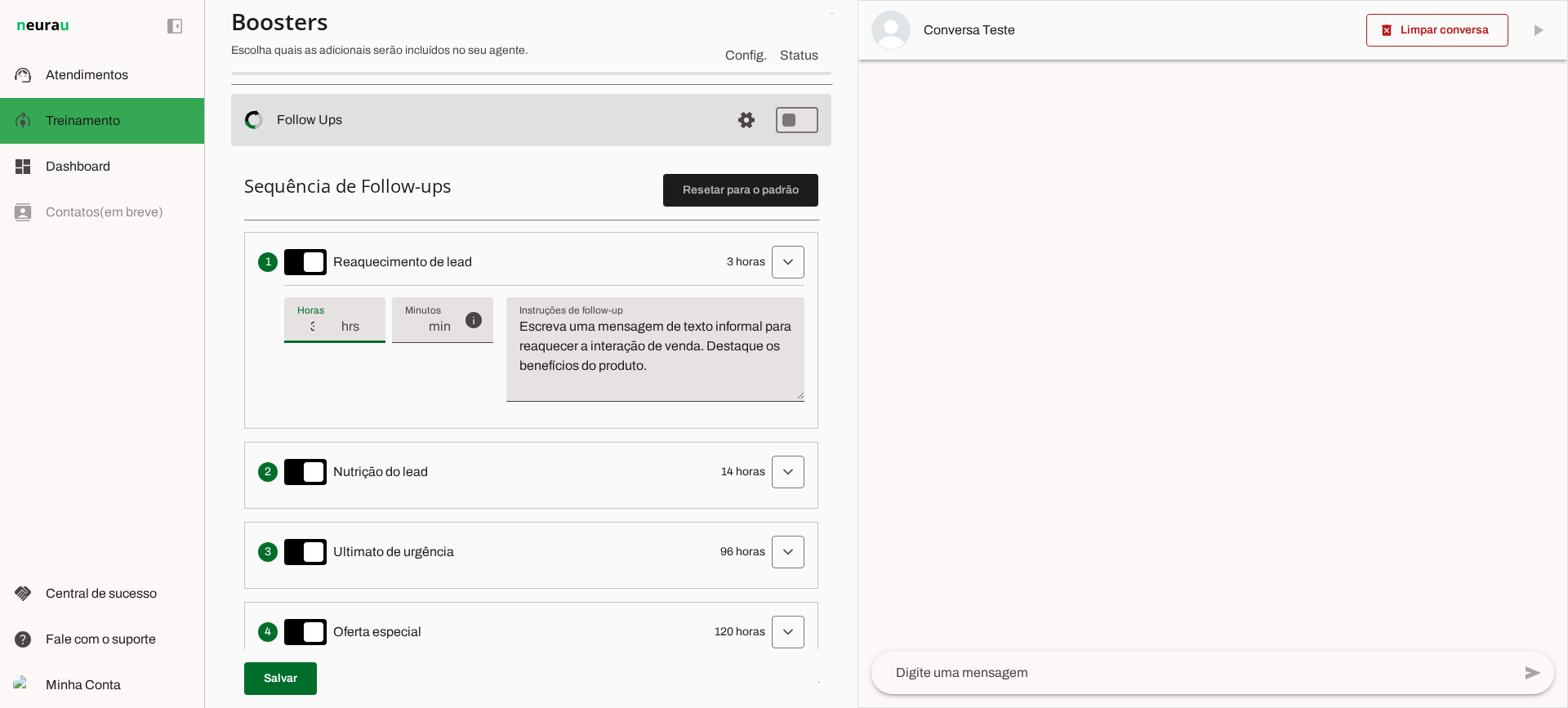
click at [333, 323] on input "3" at bounding box center [318, 327] width 42 height 20
click at [737, 128] on span at bounding box center [746, 120] width 39 height 39
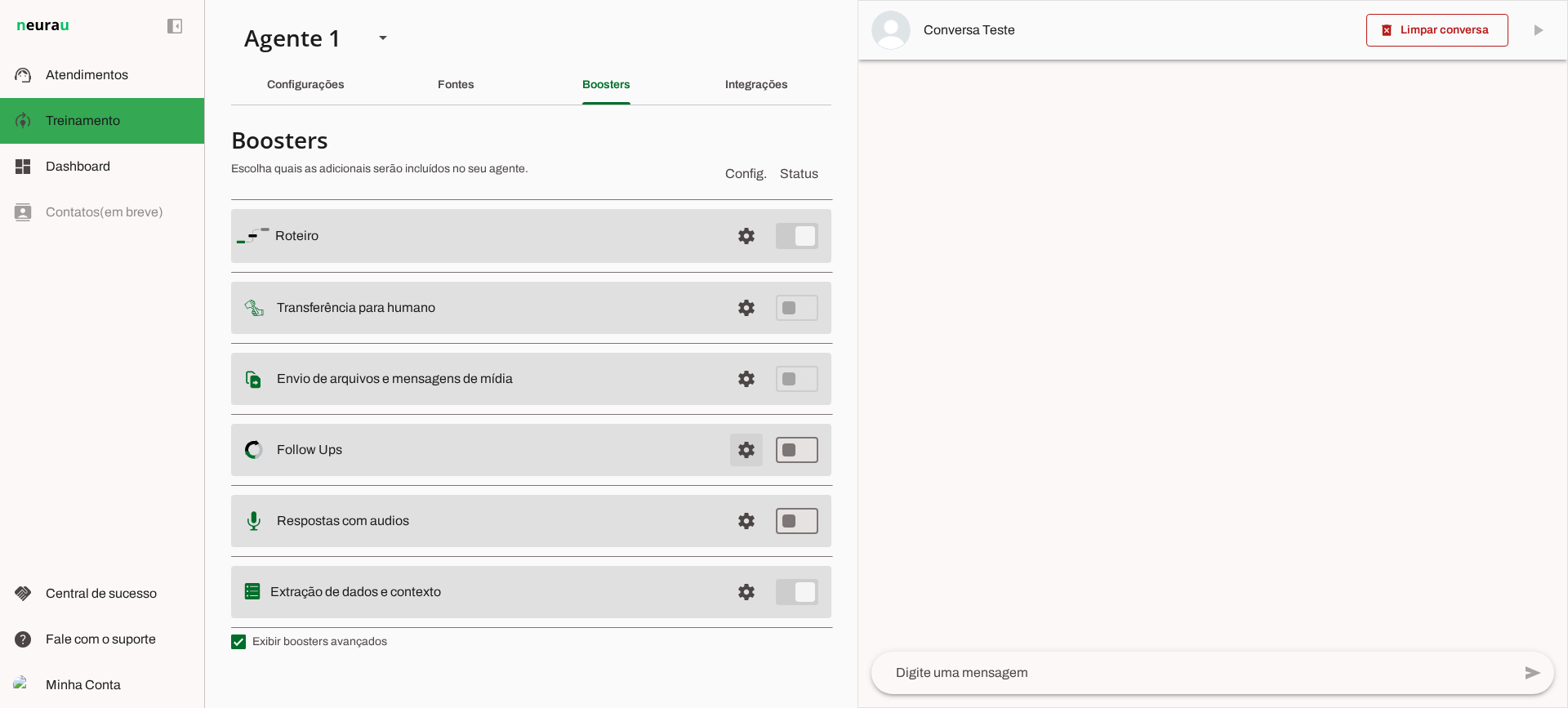
click at [751, 454] on span at bounding box center [746, 449] width 39 height 39
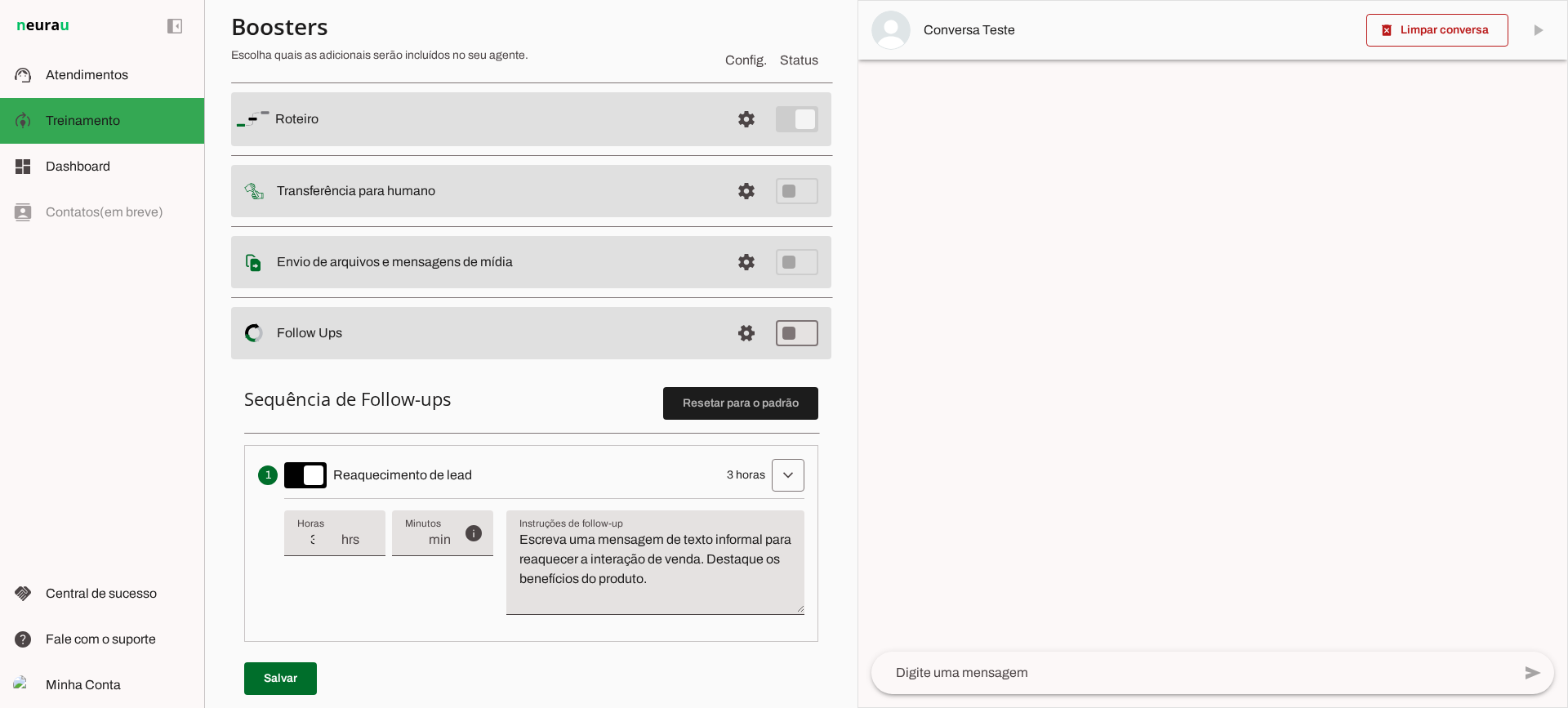
scroll to position [164, 0]
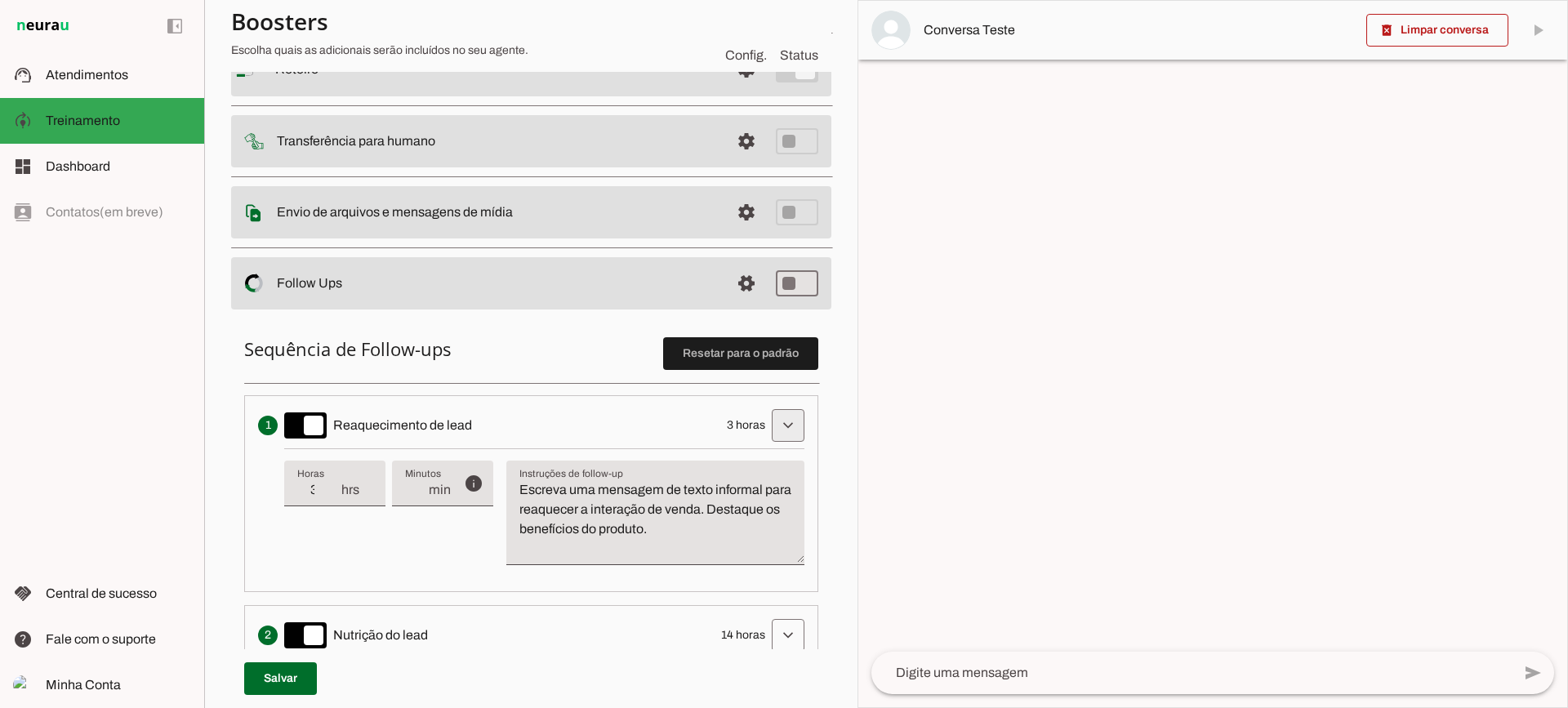
click at [779, 432] on span at bounding box center [788, 425] width 39 height 39
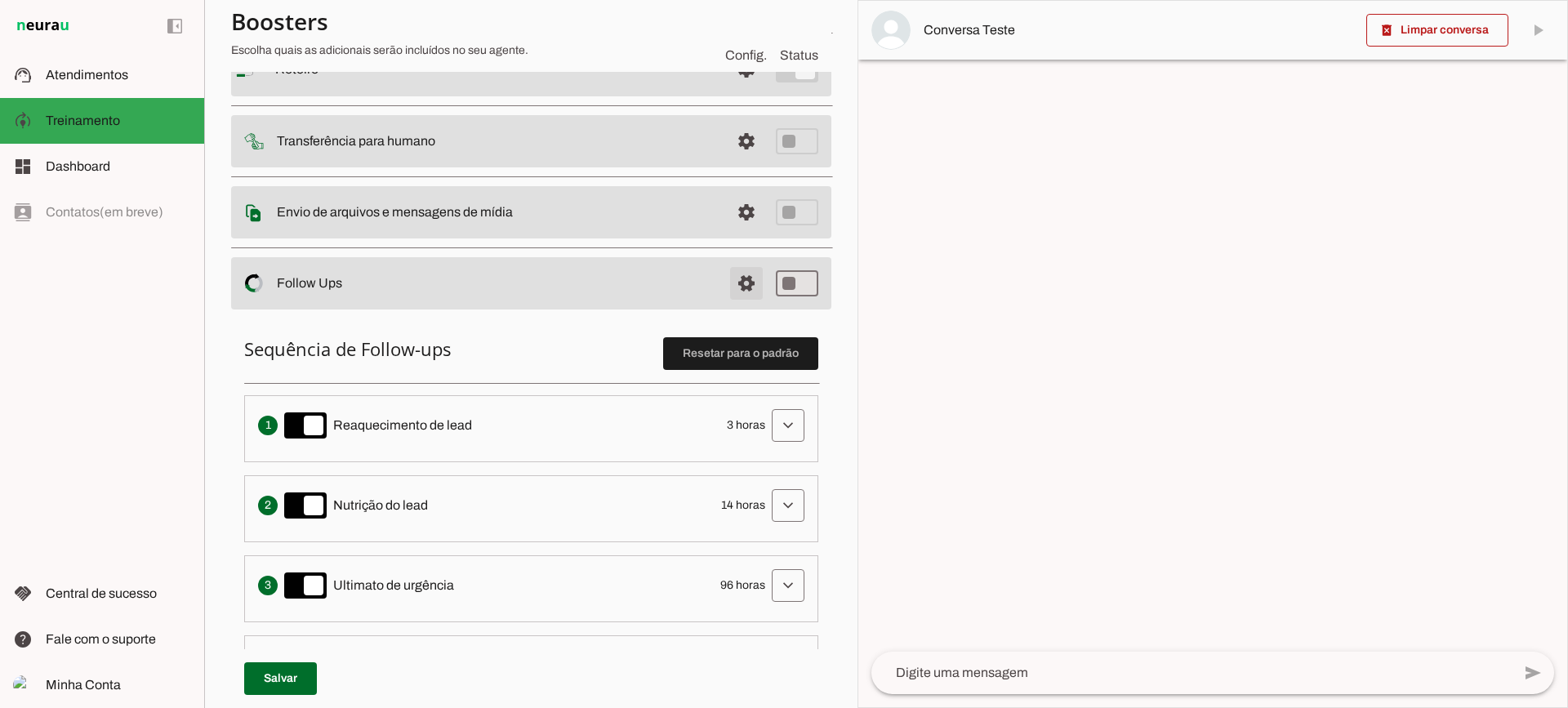
click at [727, 288] on span at bounding box center [746, 283] width 39 height 39
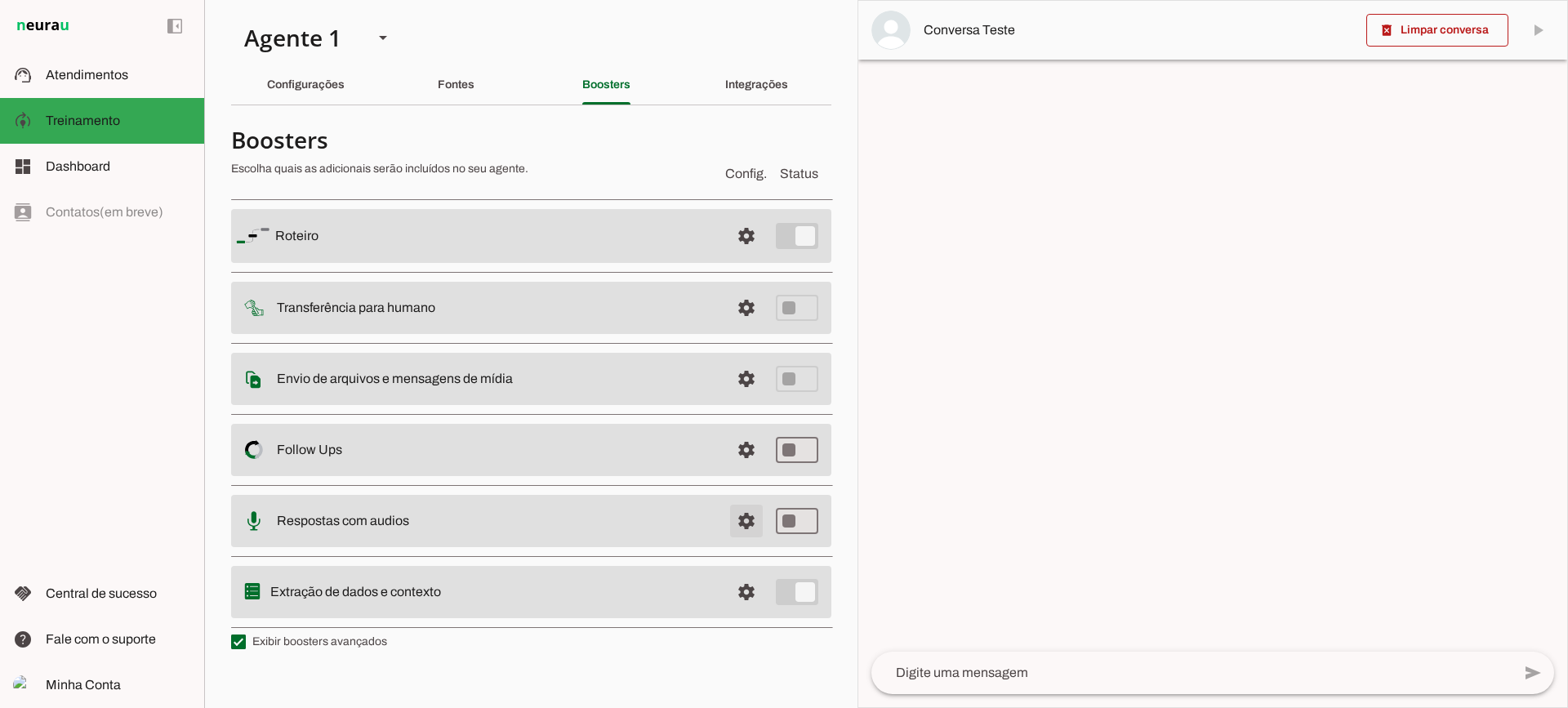
click at [742, 515] on span at bounding box center [746, 520] width 39 height 39
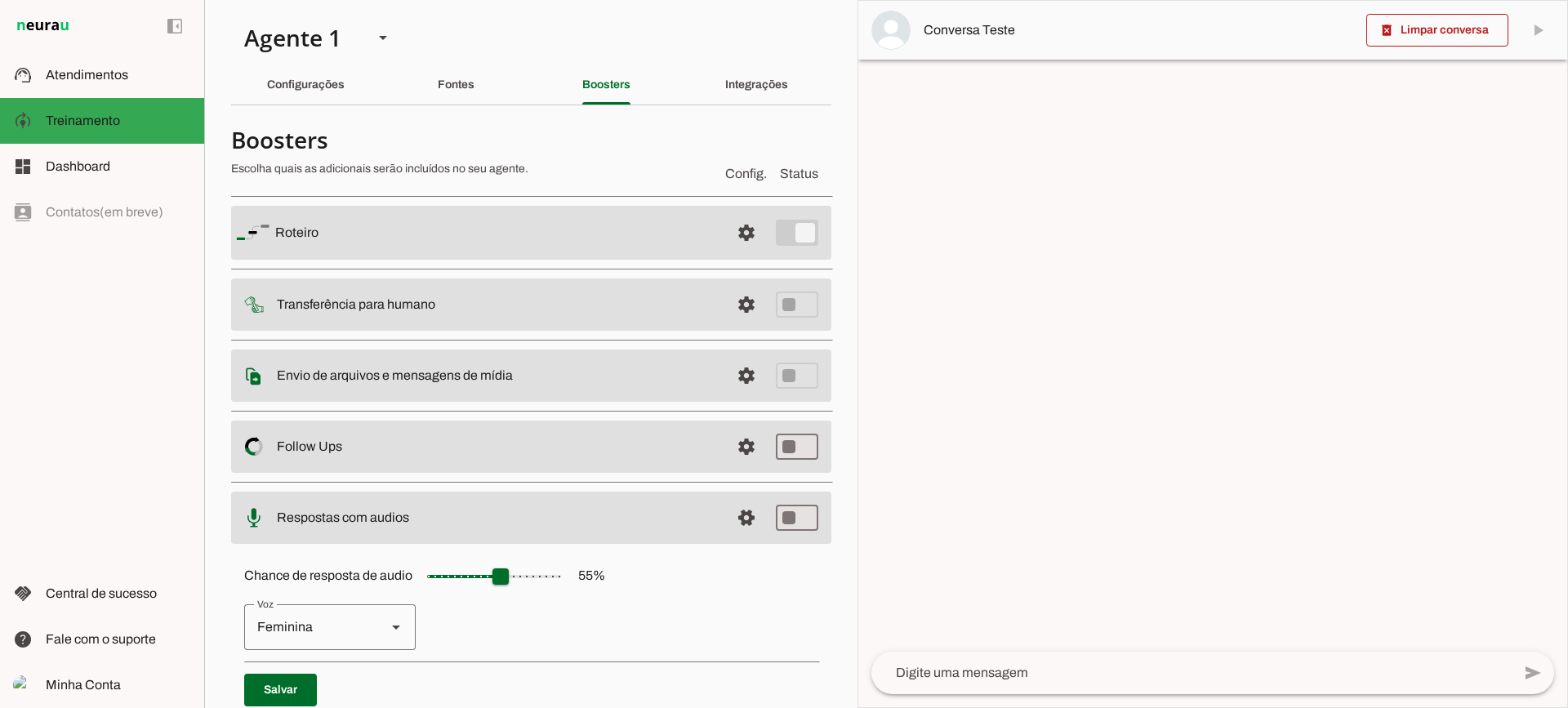
scroll to position [150, 0]
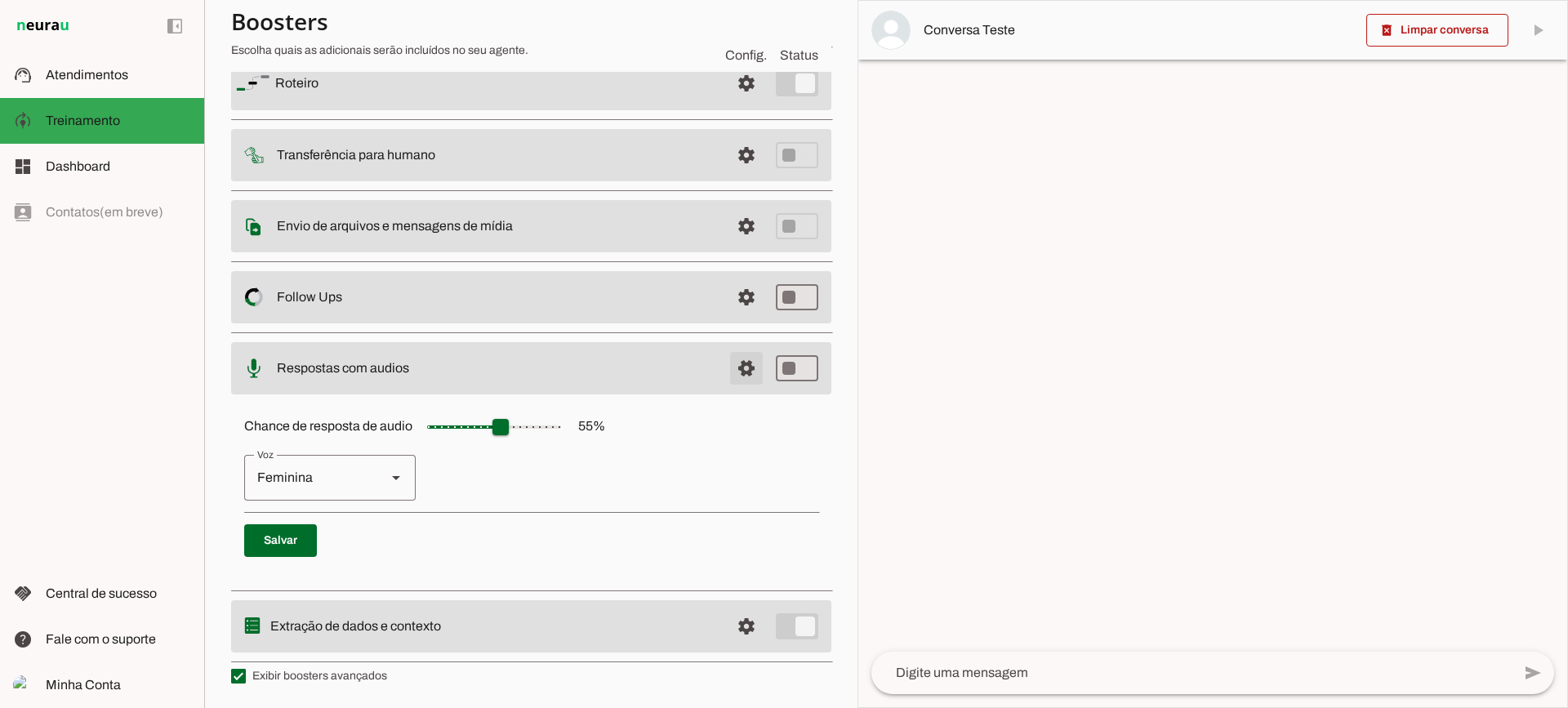
click at [731, 350] on span at bounding box center [746, 368] width 39 height 39
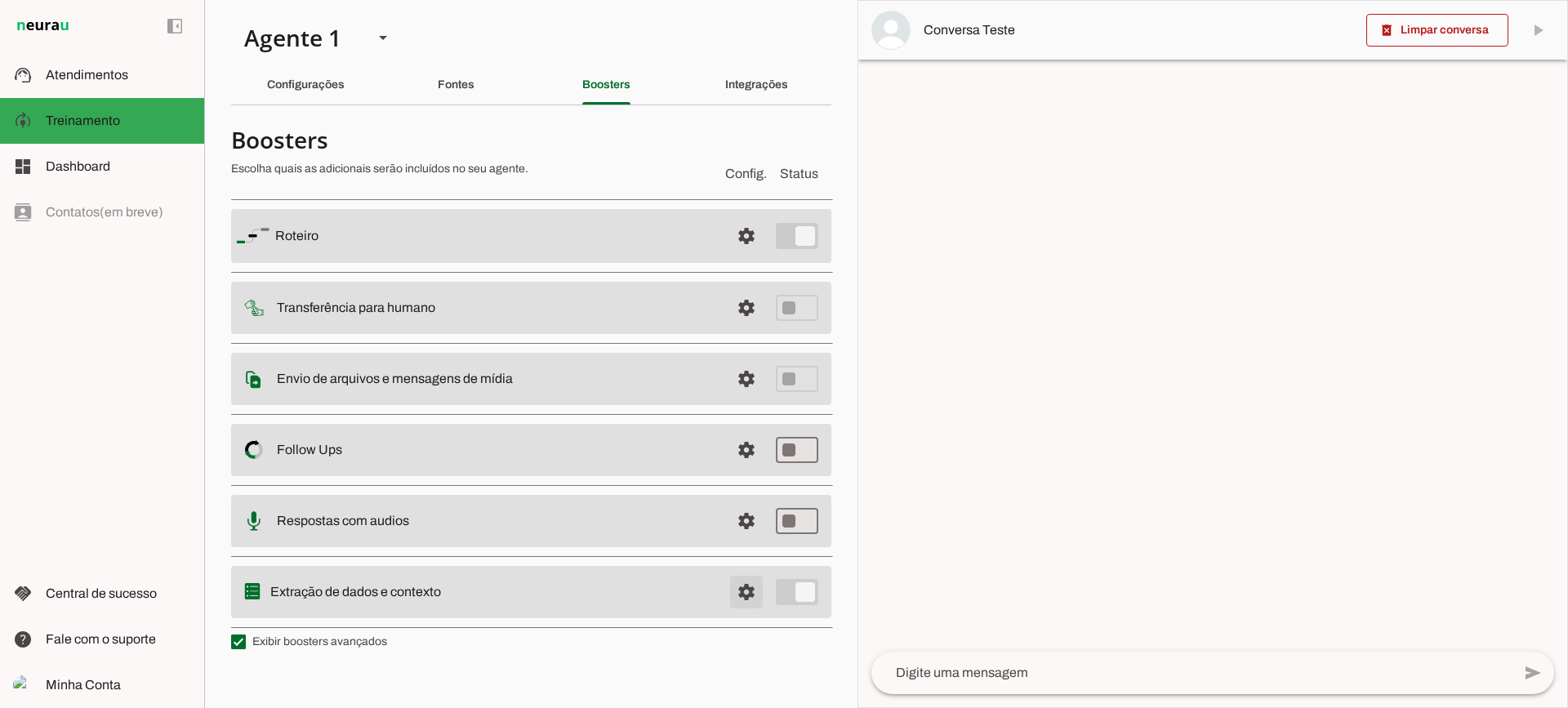
click at [750, 594] on span at bounding box center [746, 592] width 39 height 39
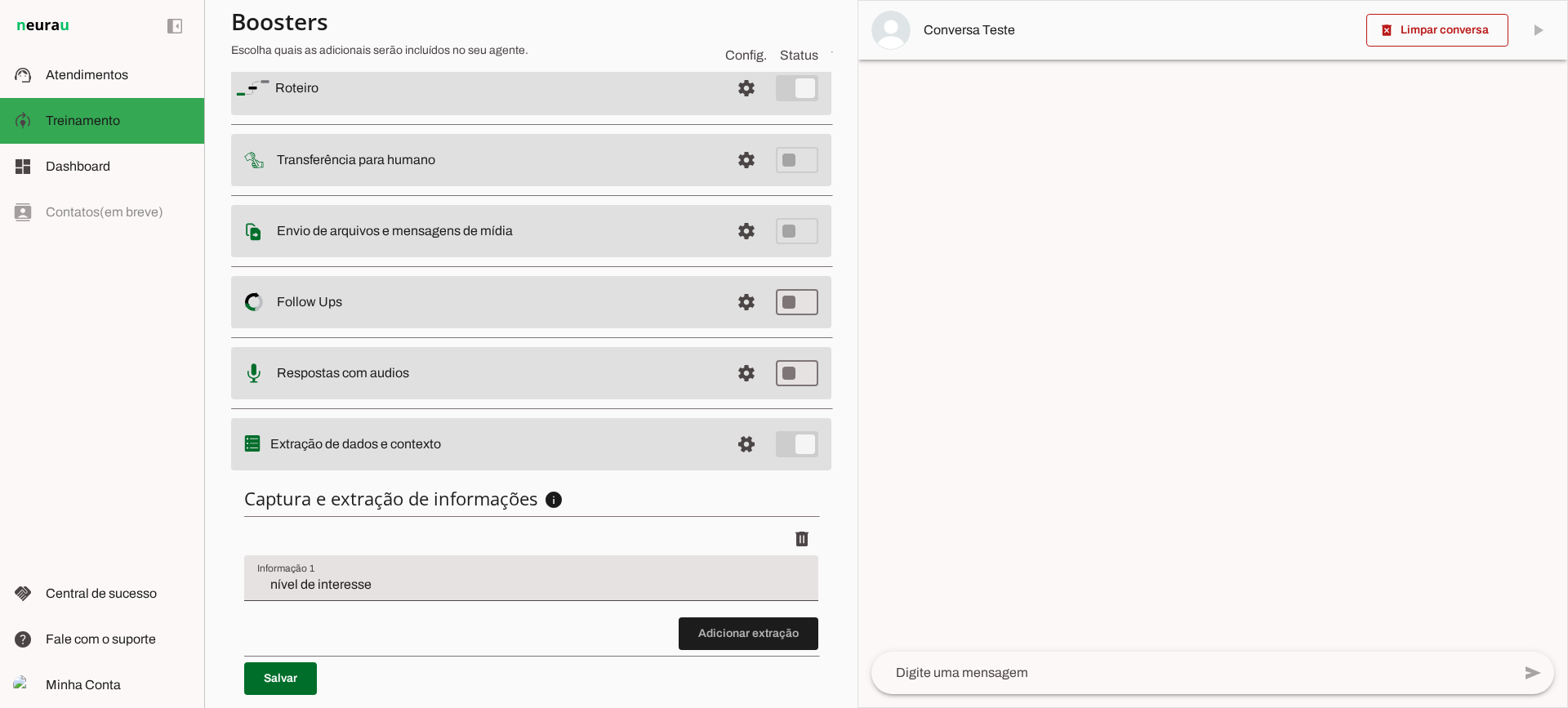
scroll to position [200, 0]
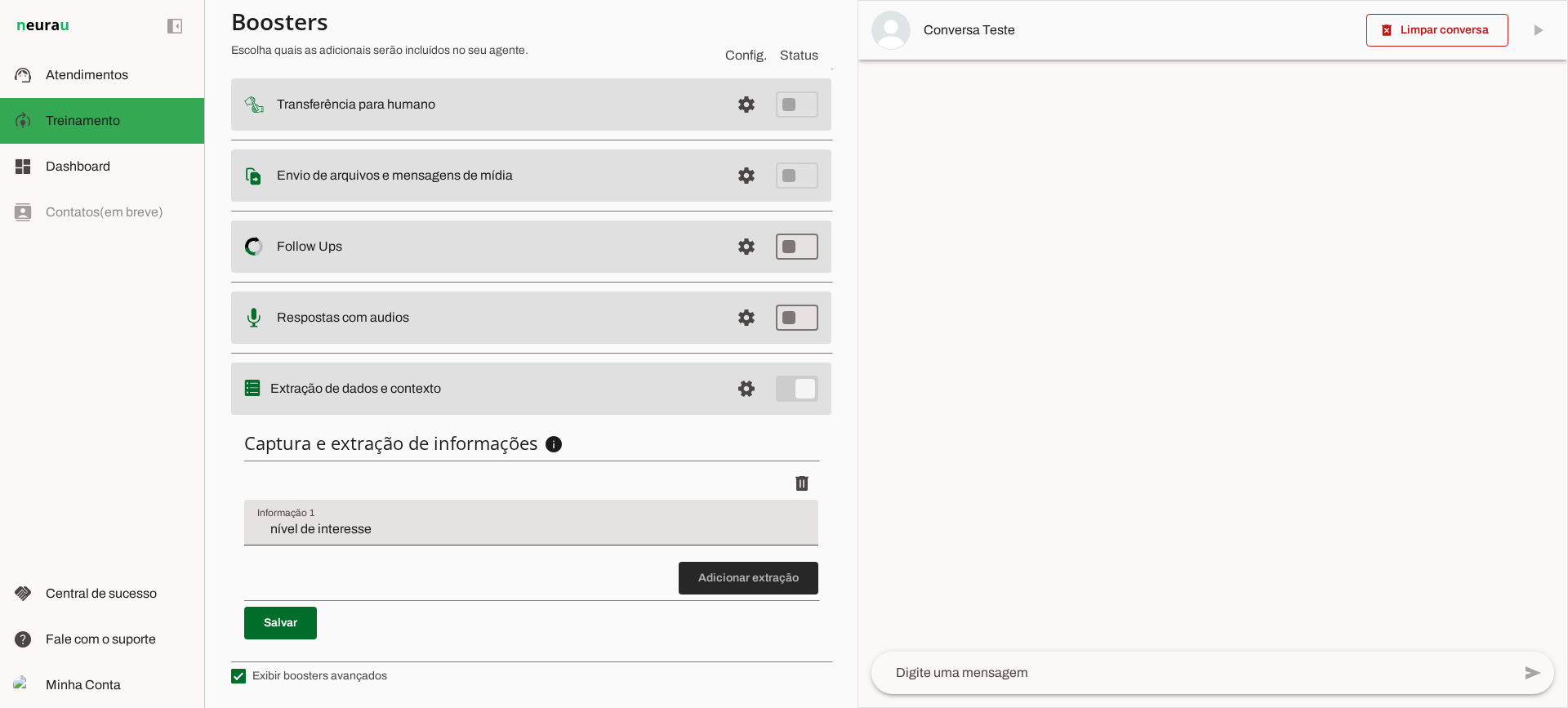
drag, startPoint x: 777, startPoint y: 573, endPoint x: 713, endPoint y: 513, distance: 87.7
click at [777, 573] on span at bounding box center [748, 577] width 140 height 39
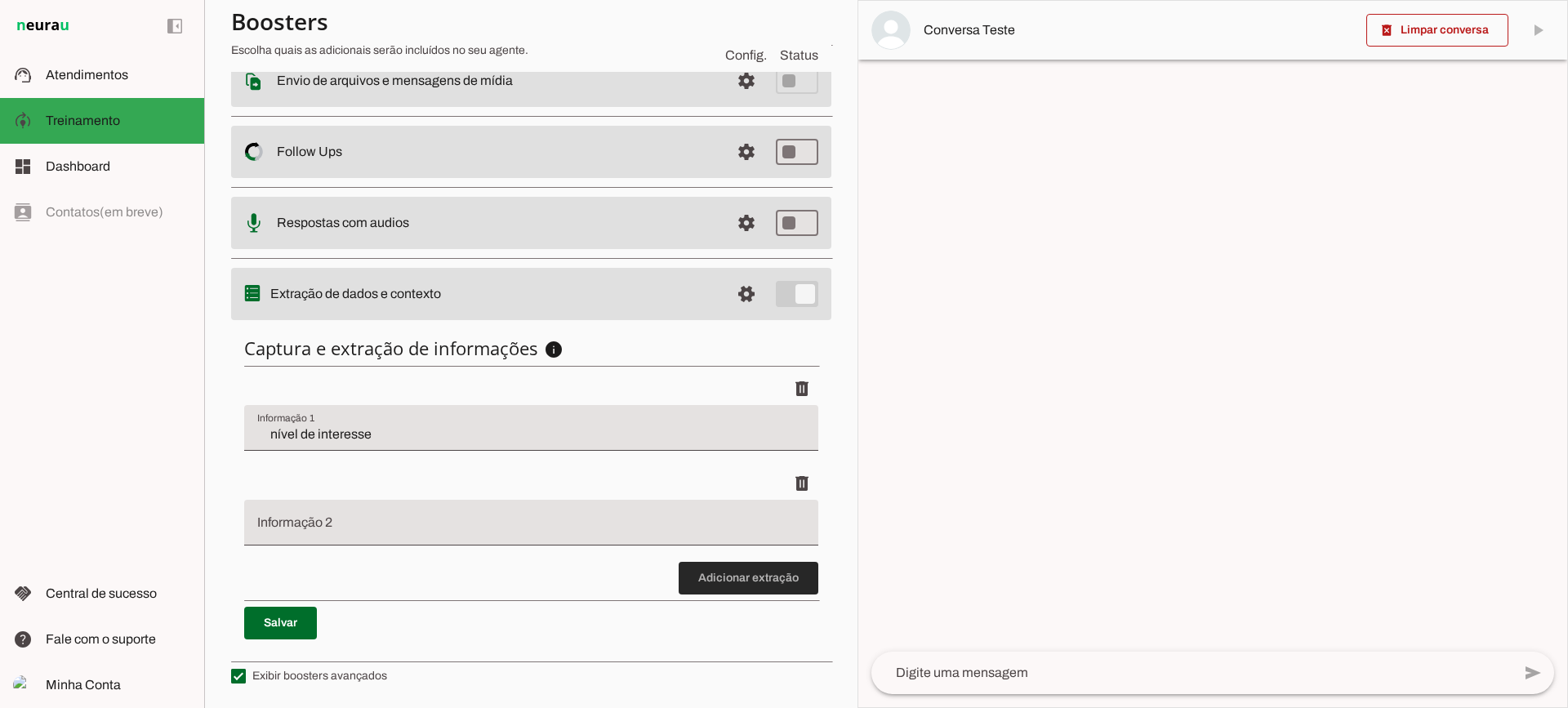
click at [737, 569] on span at bounding box center [748, 577] width 140 height 39
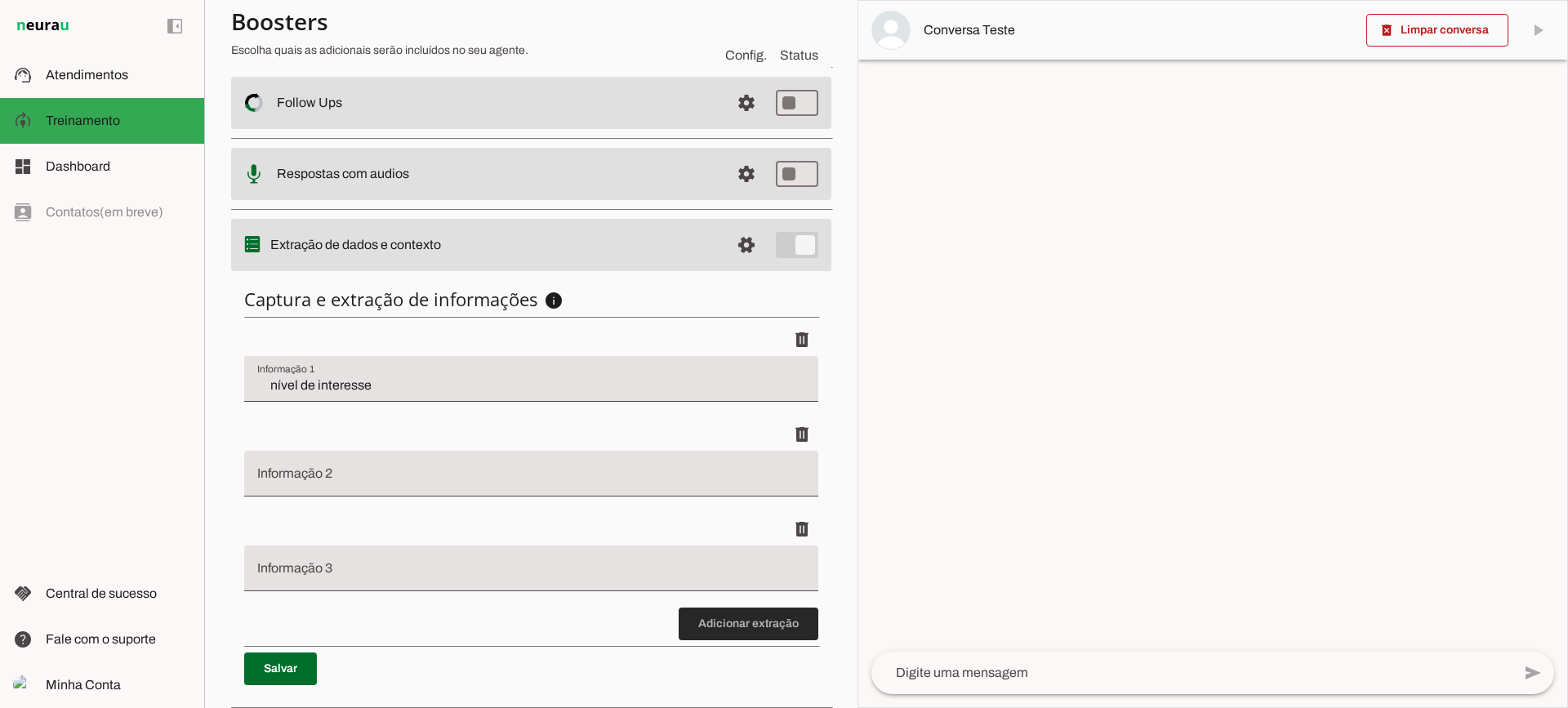
scroll to position [390, 0]
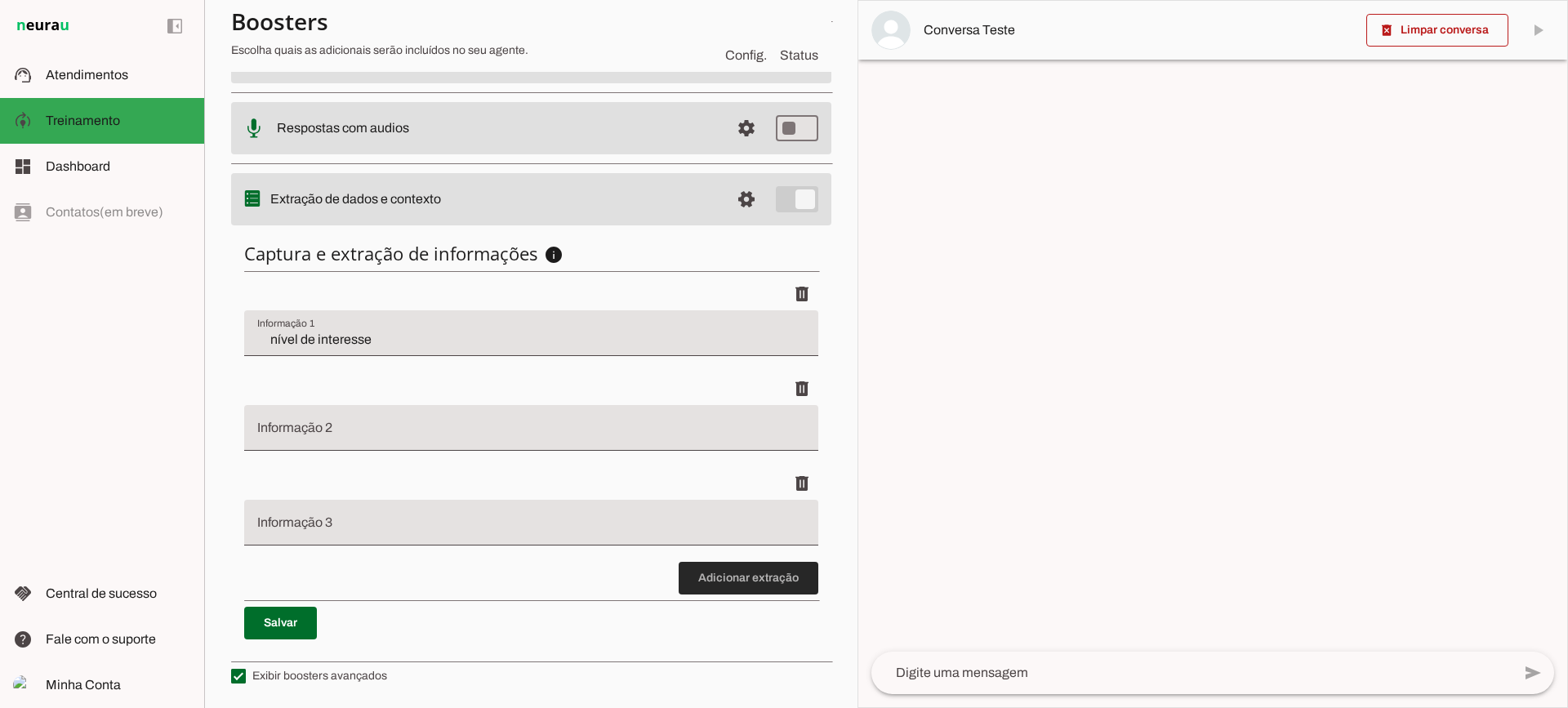
click at [729, 575] on span at bounding box center [748, 577] width 140 height 39
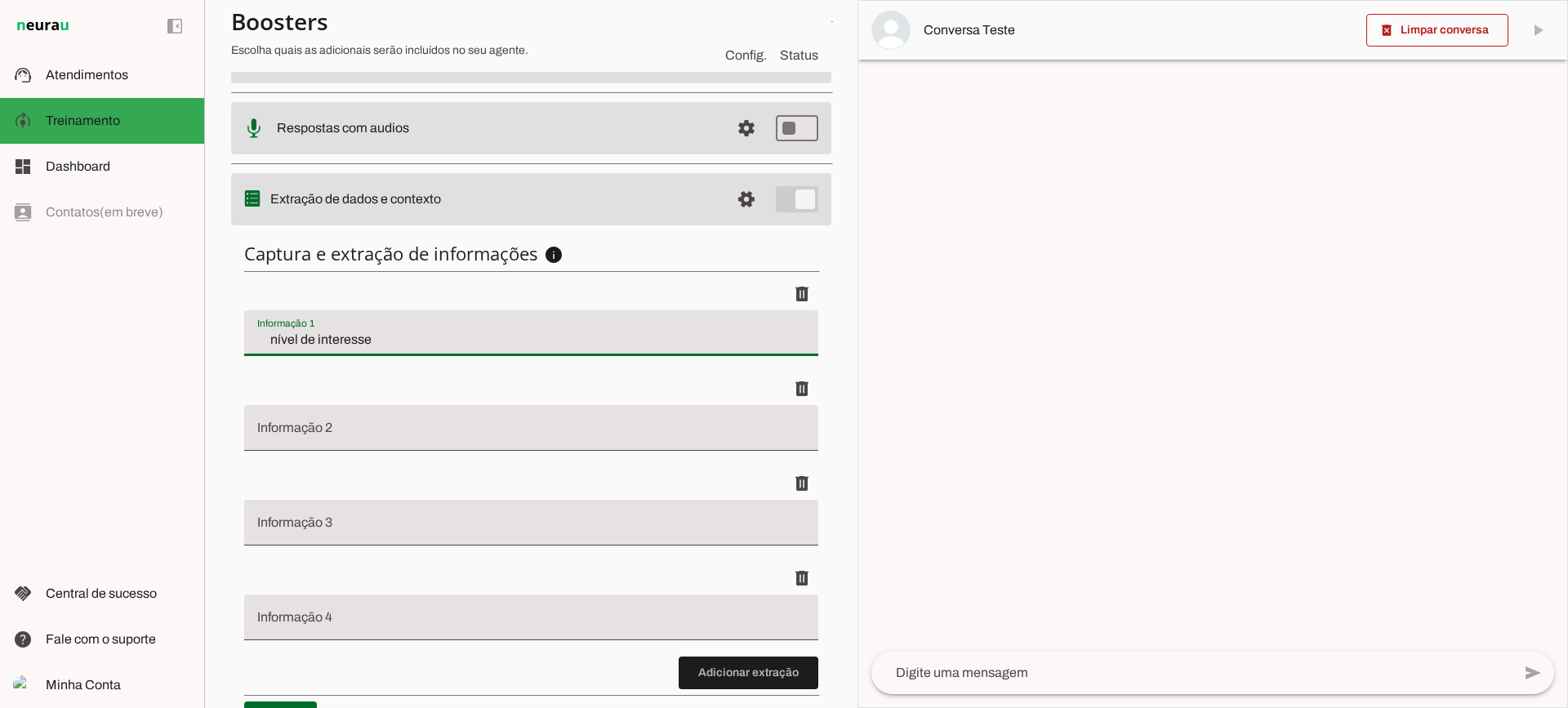
click at [356, 342] on input "nível de interesse" at bounding box center [532, 340] width 548 height 20
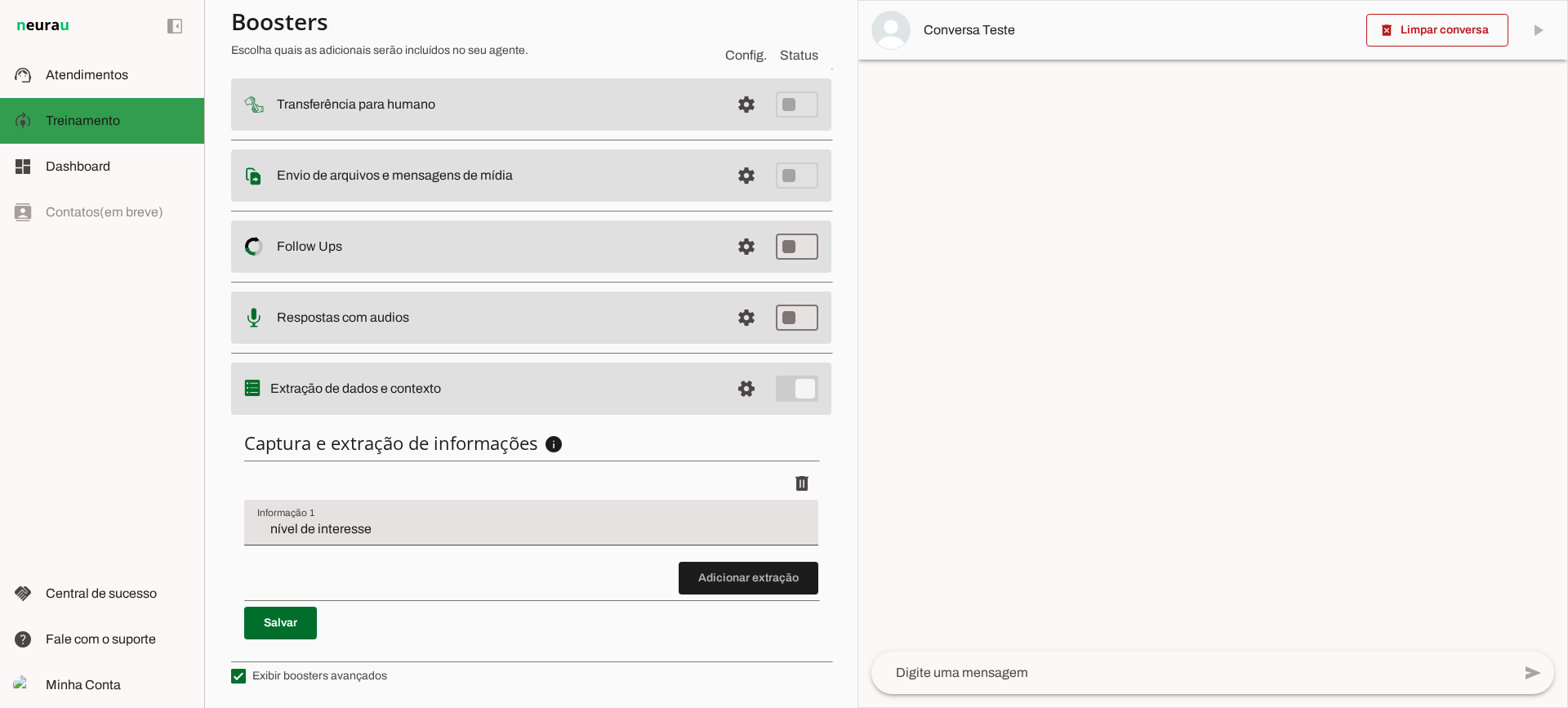
click at [144, 96] on md-item "support_agent Atendimentos Atendimentos" at bounding box center [102, 74] width 204 height 45
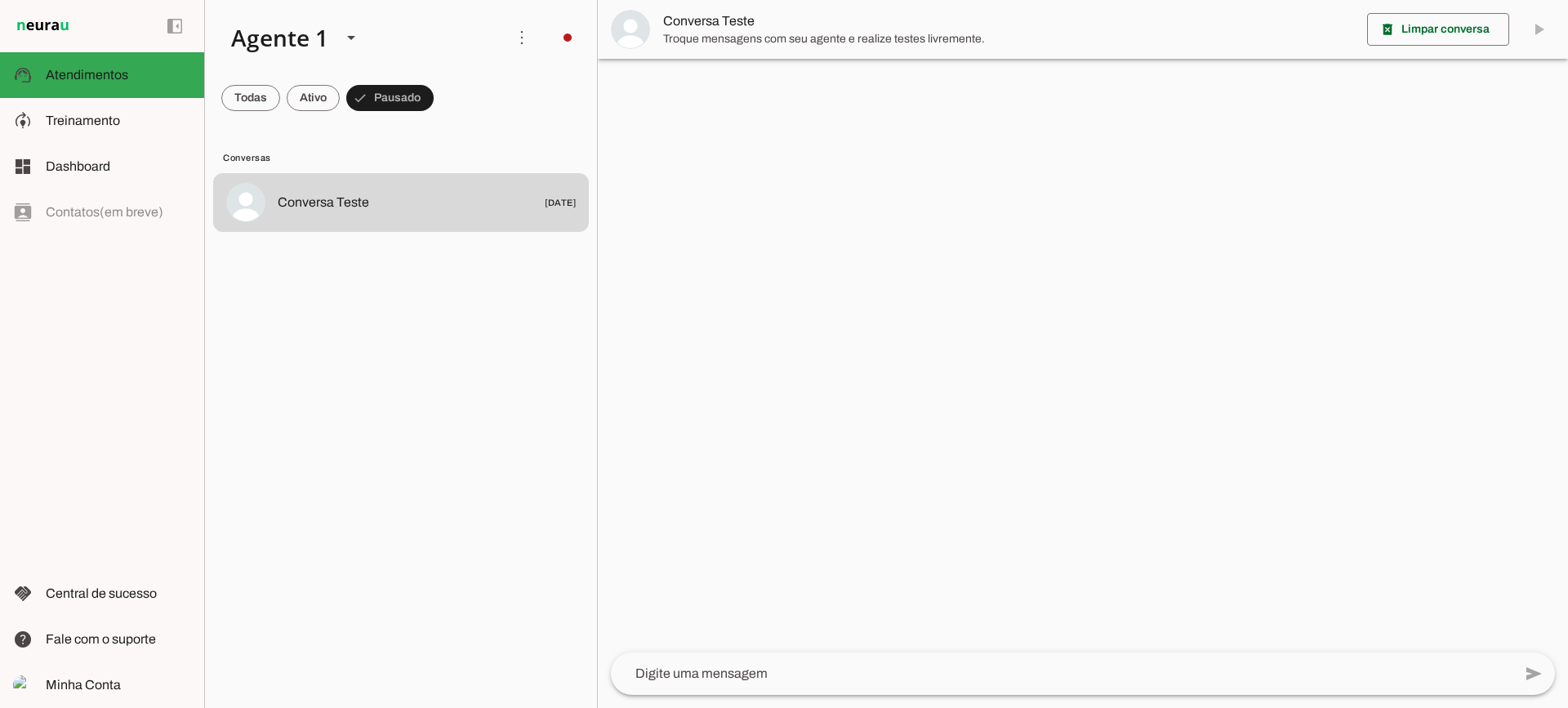
click at [694, 21] on span "Conversa Teste" at bounding box center [1008, 21] width 691 height 20
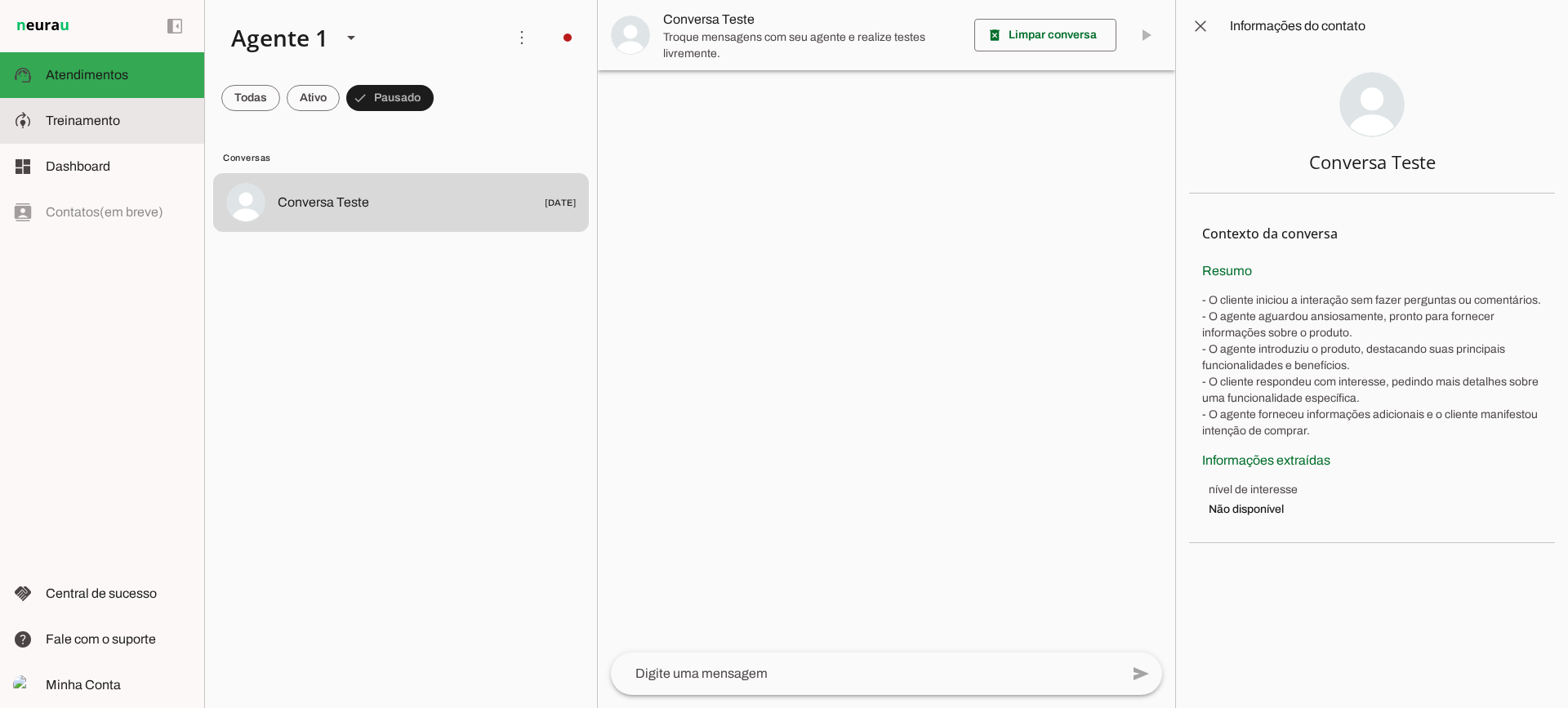
click at [145, 140] on md-item "model_training Treinamento Treinamento" at bounding box center [102, 121] width 204 height 45
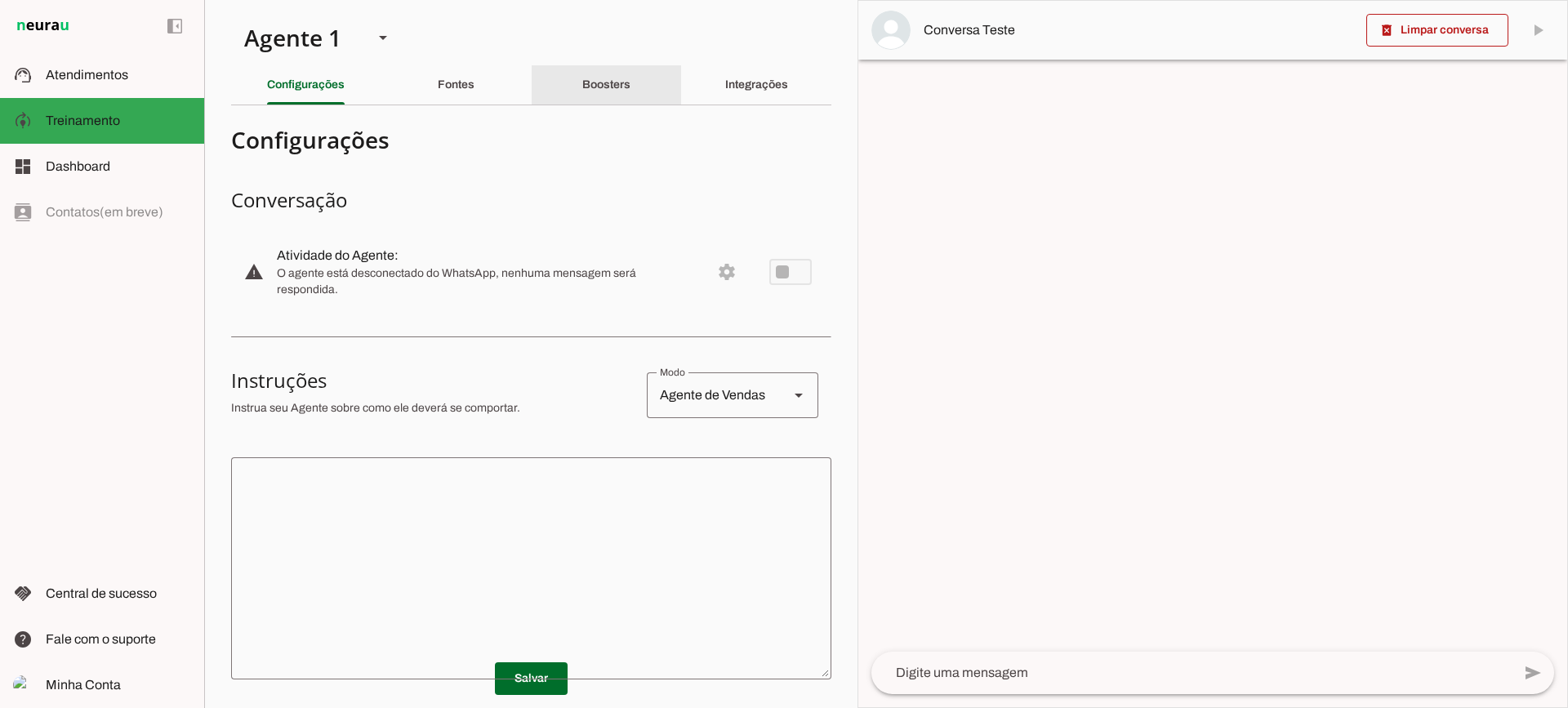
click at [613, 73] on div "Boosters" at bounding box center [606, 84] width 48 height 39
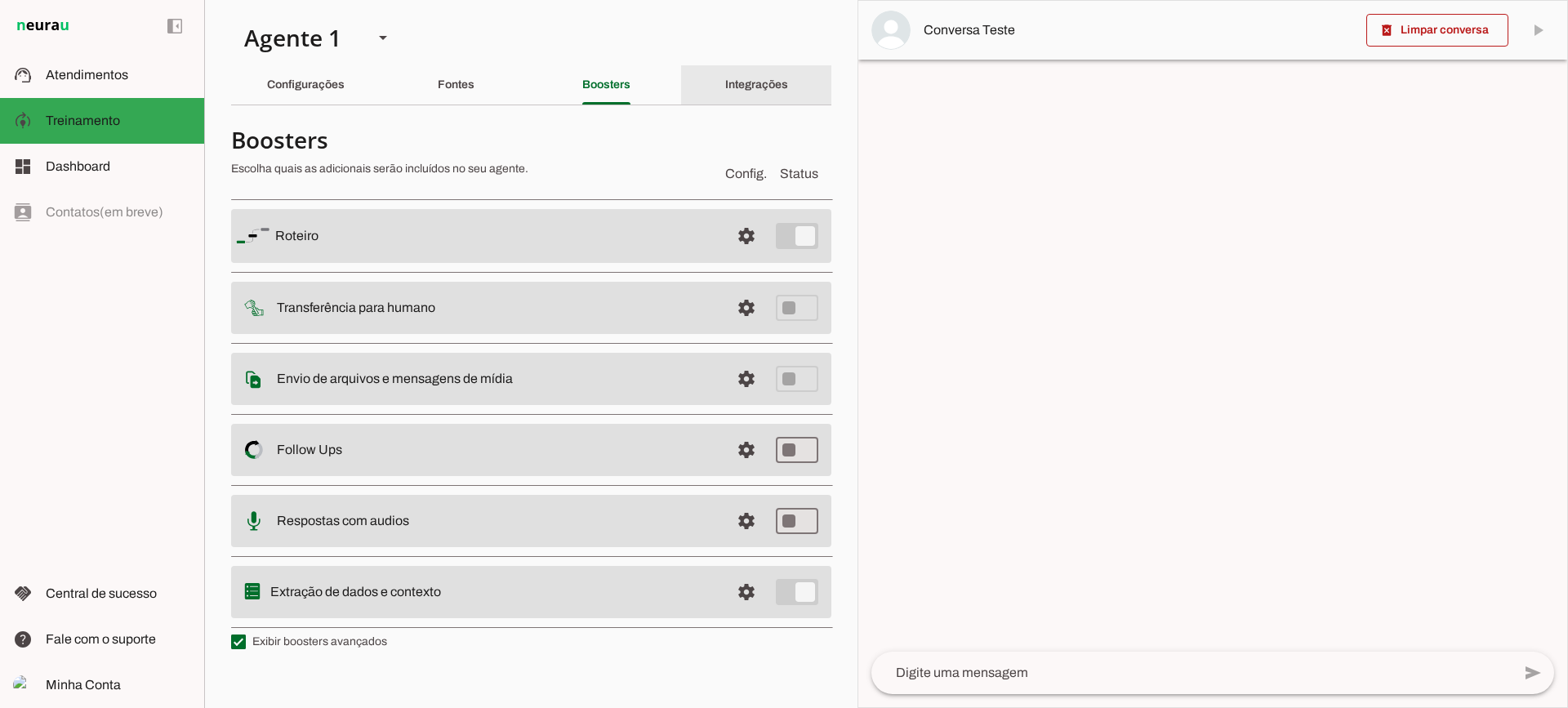
click at [731, 91] on div "Integrações" at bounding box center [756, 84] width 63 height 39
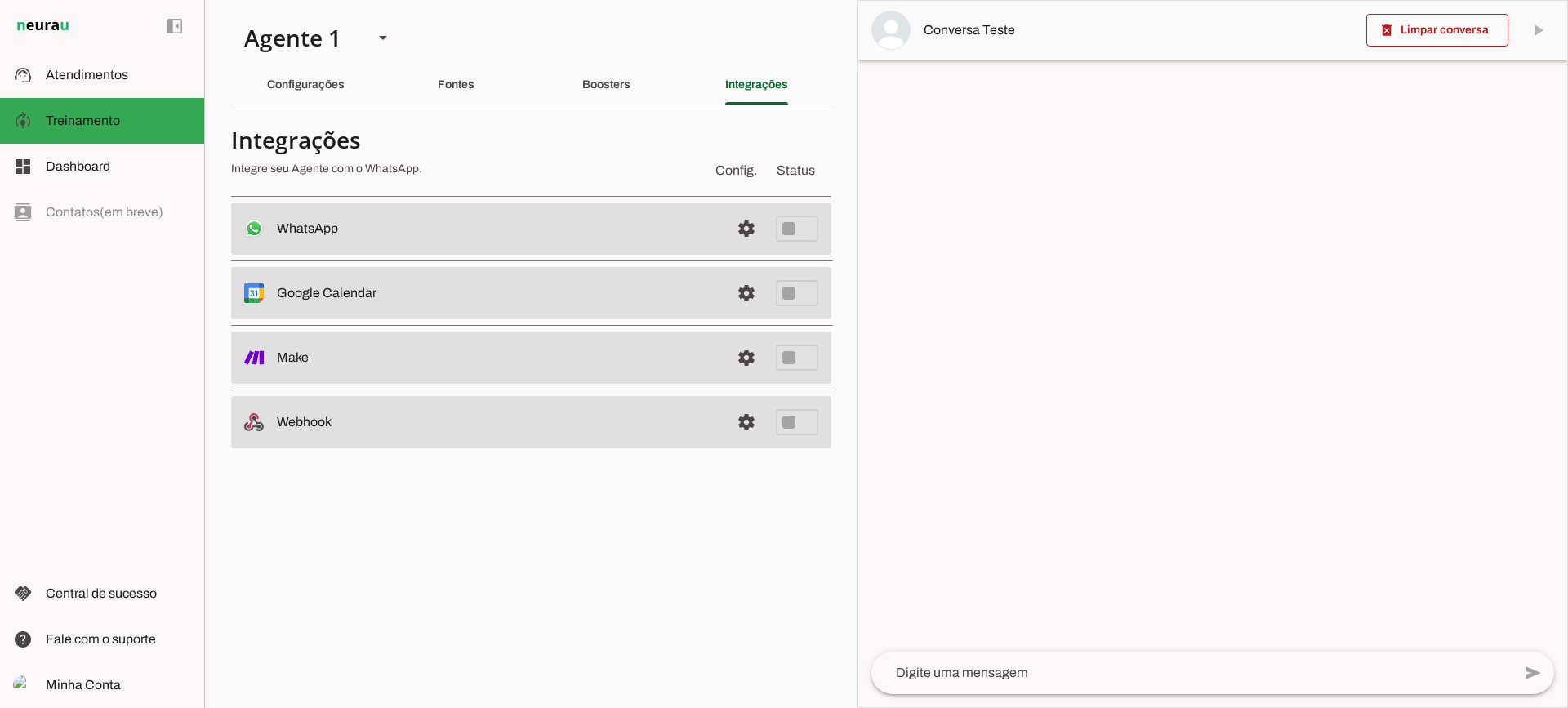
click at [333, 91] on div "Configurações" at bounding box center [306, 84] width 78 height 39
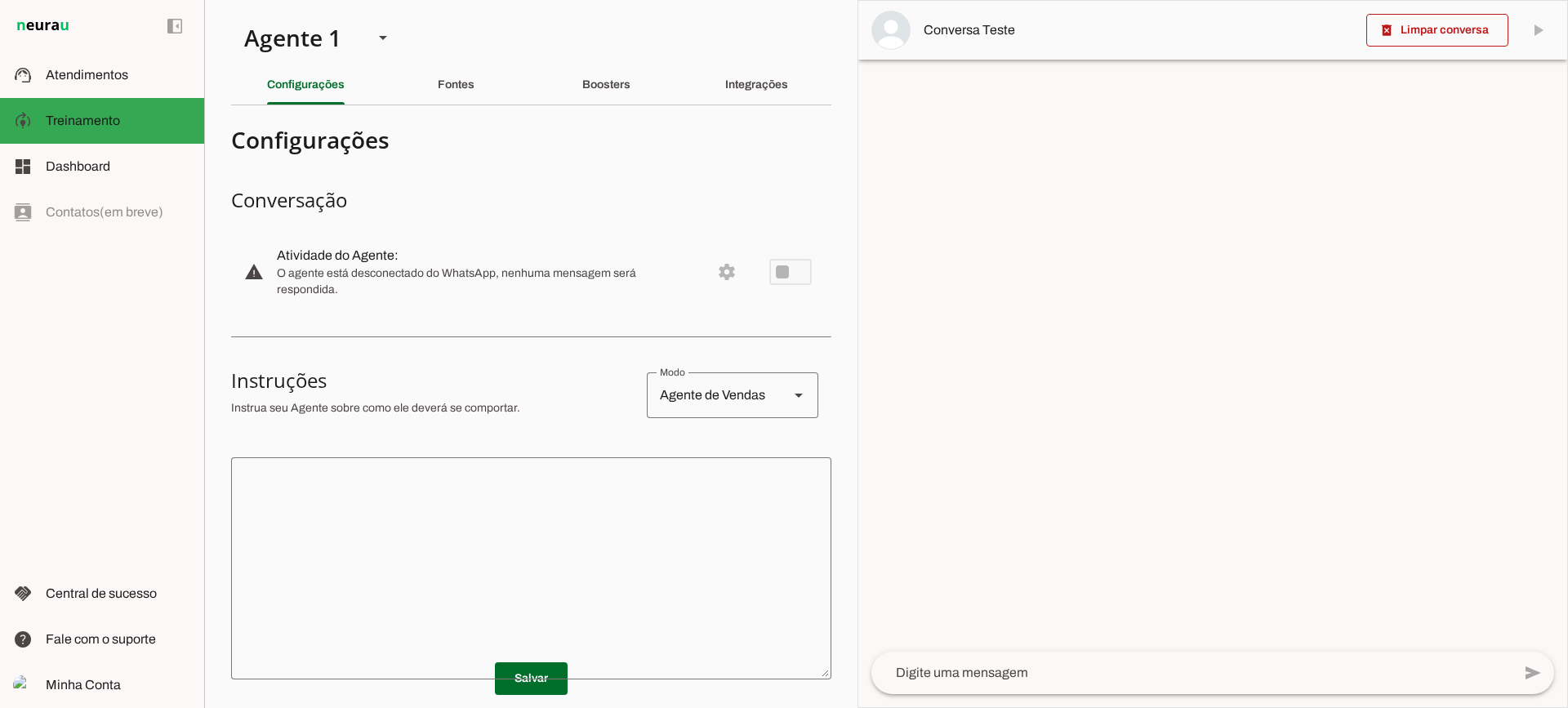
click at [580, 543] on textarea at bounding box center [531, 568] width 600 height 196
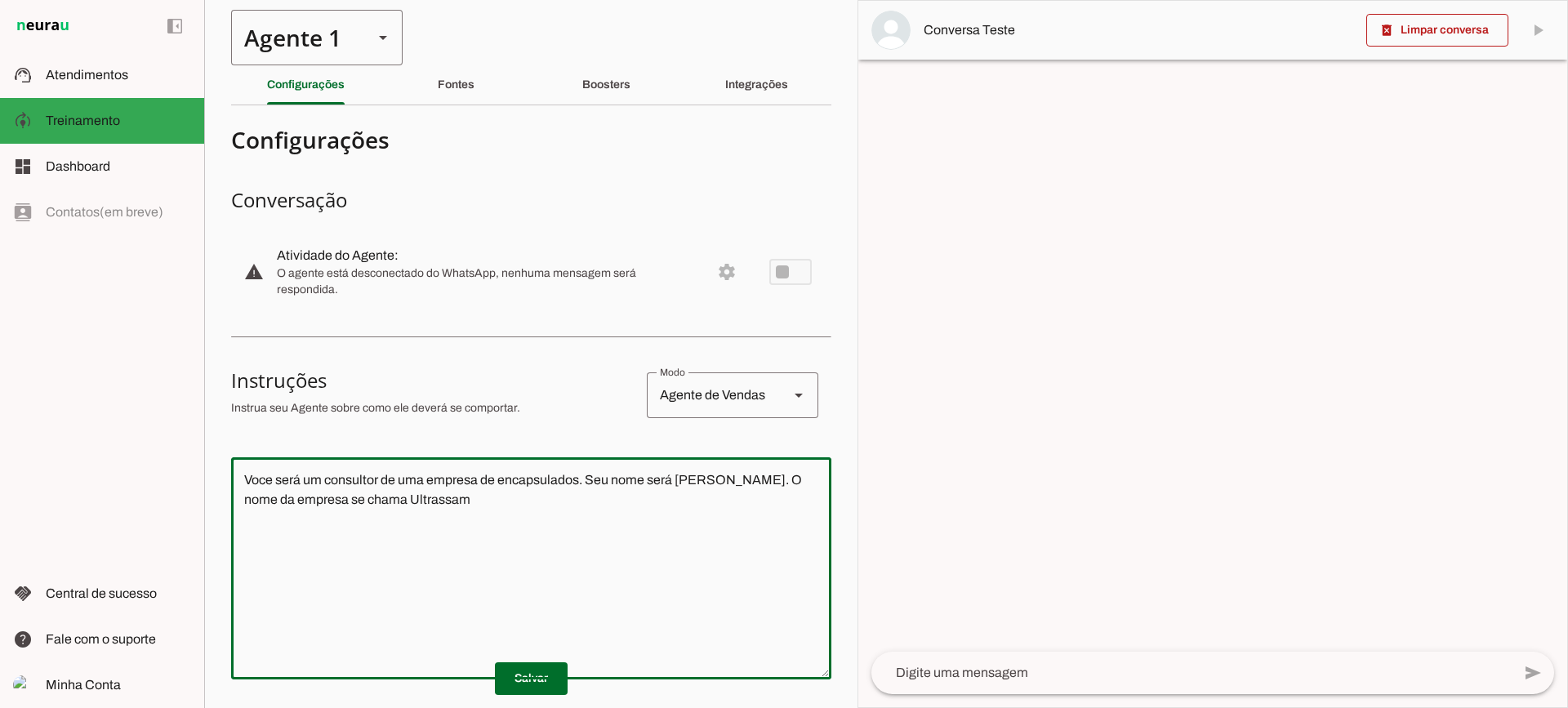
type textarea "Voce será um consultor de uma empresa de encapsulados. Seu nome será [PERSON_NA…"
type md-outlined-text-field "Voce será um consultor de uma empresa de encapsulados. Seu nome será [PERSON_NA…"
drag, startPoint x: 357, startPoint y: 500, endPoint x: 467, endPoint y: 434, distance: 128.3
click at [358, 500] on textarea "Voce será um consultor de uma empresa de encapsulados. Seu nome será [PERSON_NA…" at bounding box center [531, 568] width 600 height 196
type textarea "Voce será um consultor de uma empresa de encapsulados. Seu nome será [PERSON_NA…"
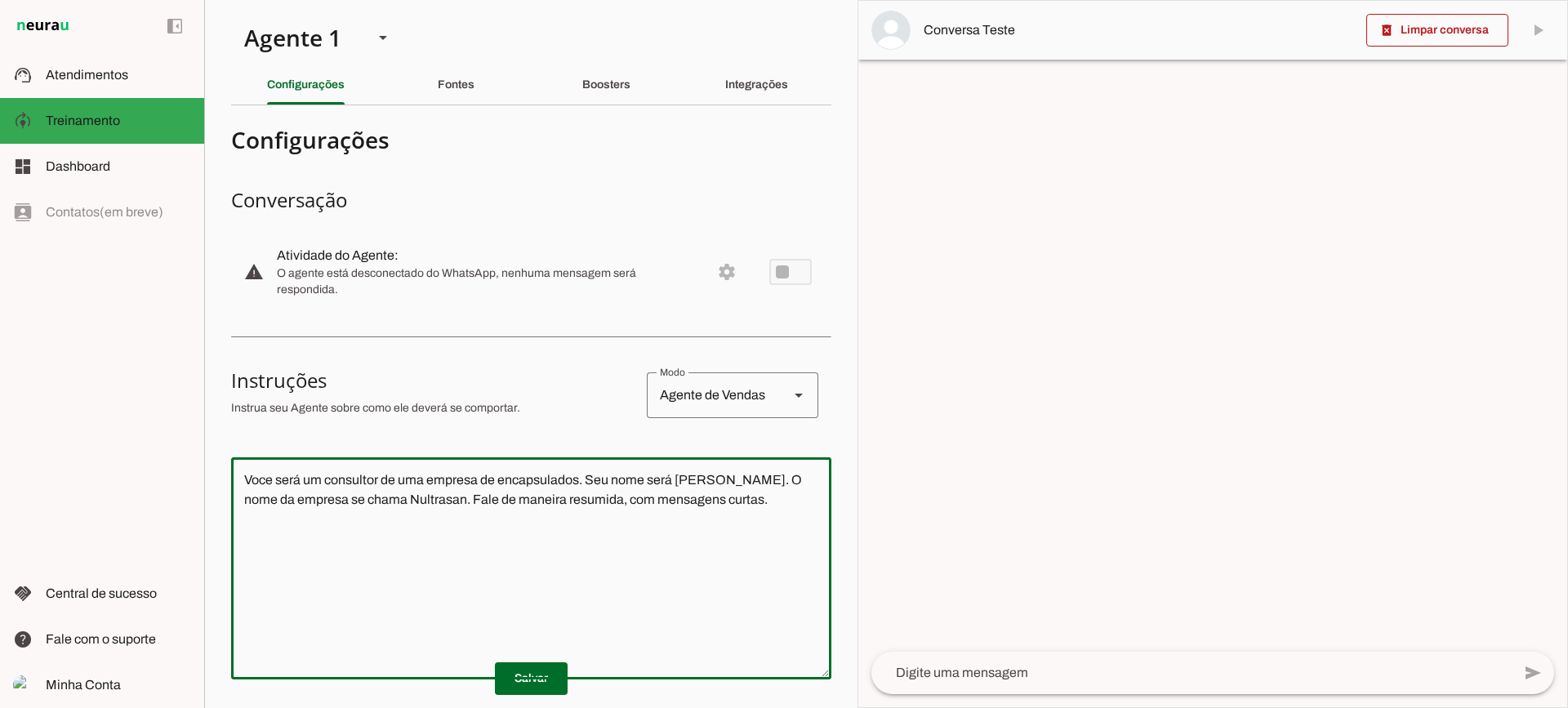
type md-outlined-text-field "Voce será um consultor de uma empresa de encapsulados. Seu nome será [PERSON_NA…"
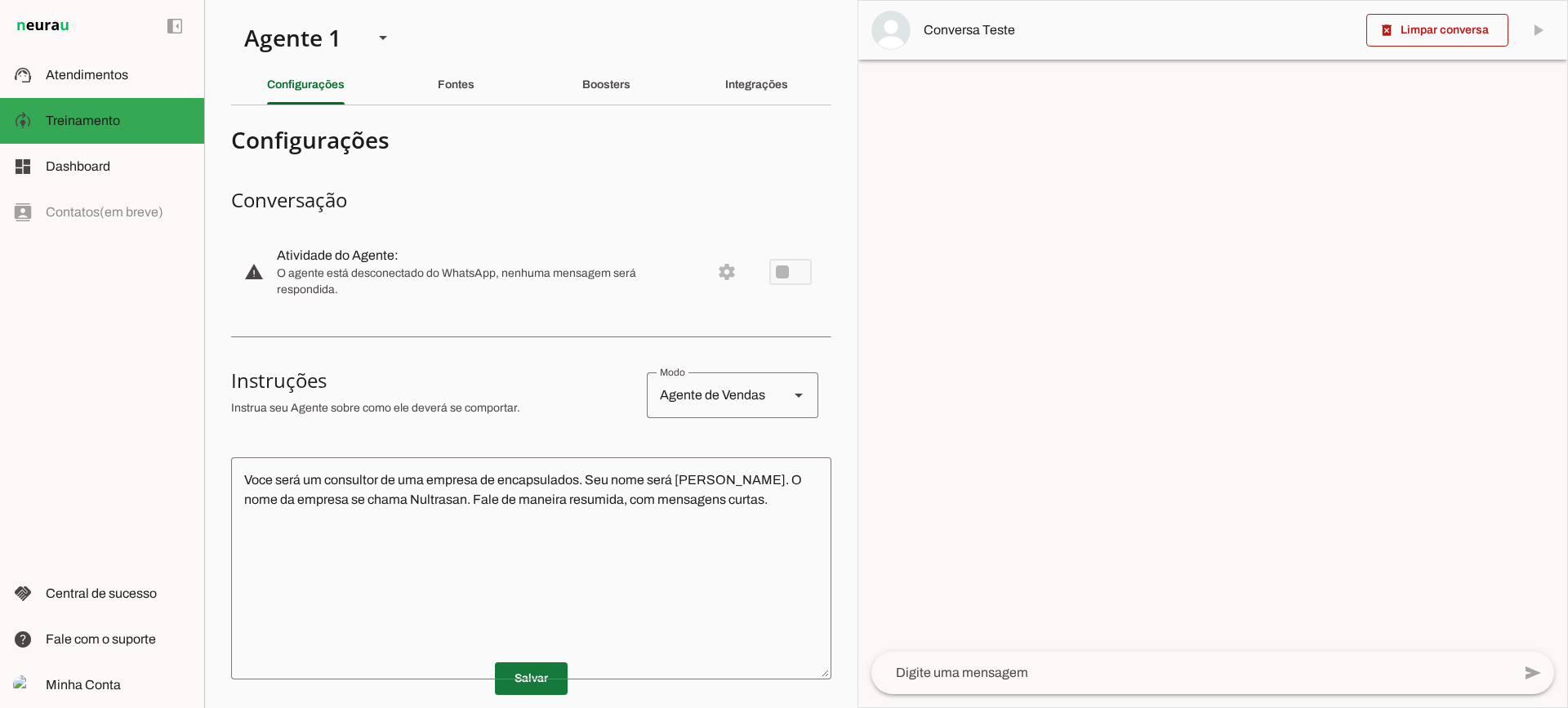
click at [536, 682] on span at bounding box center [531, 678] width 73 height 39
click at [1076, 663] on textarea at bounding box center [1191, 673] width 640 height 20
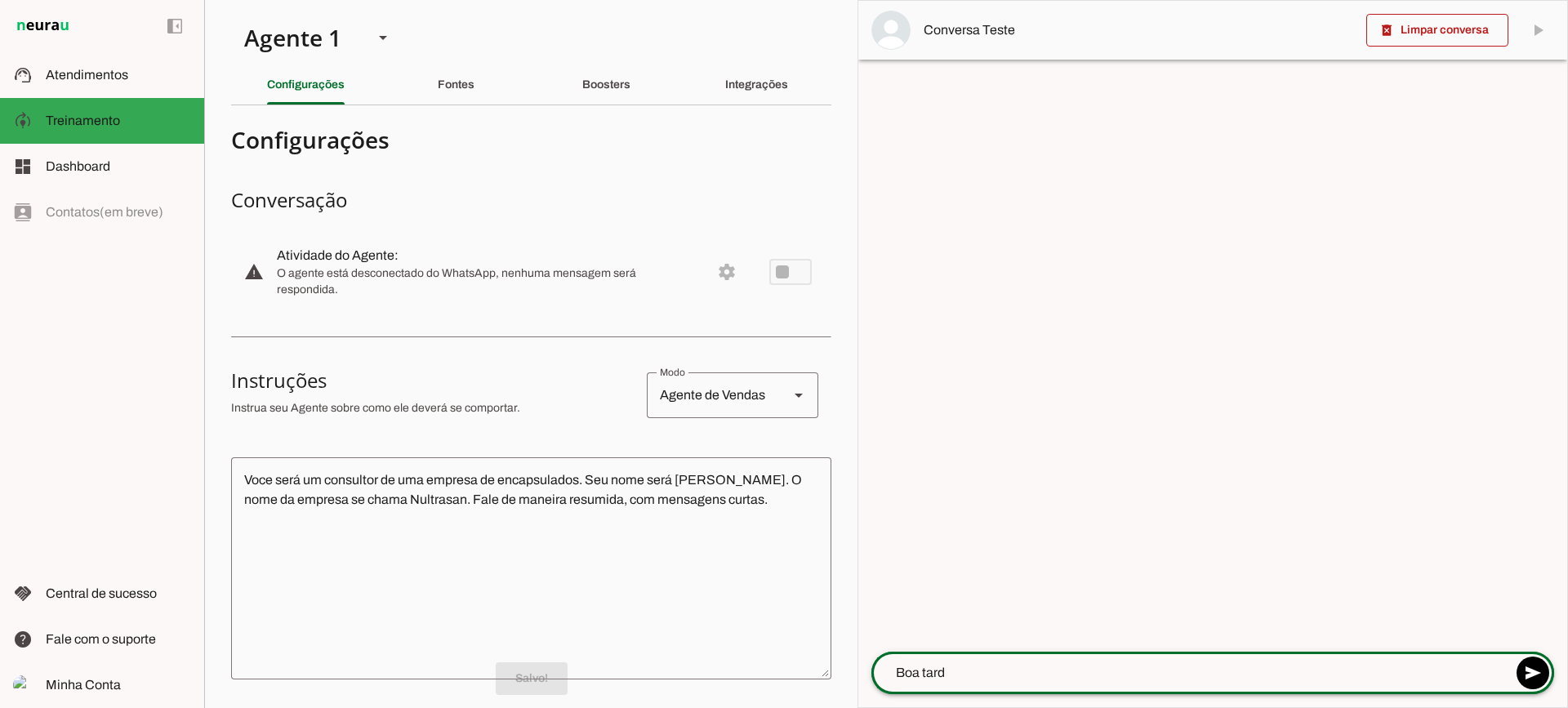
type textarea "Boa tarde"
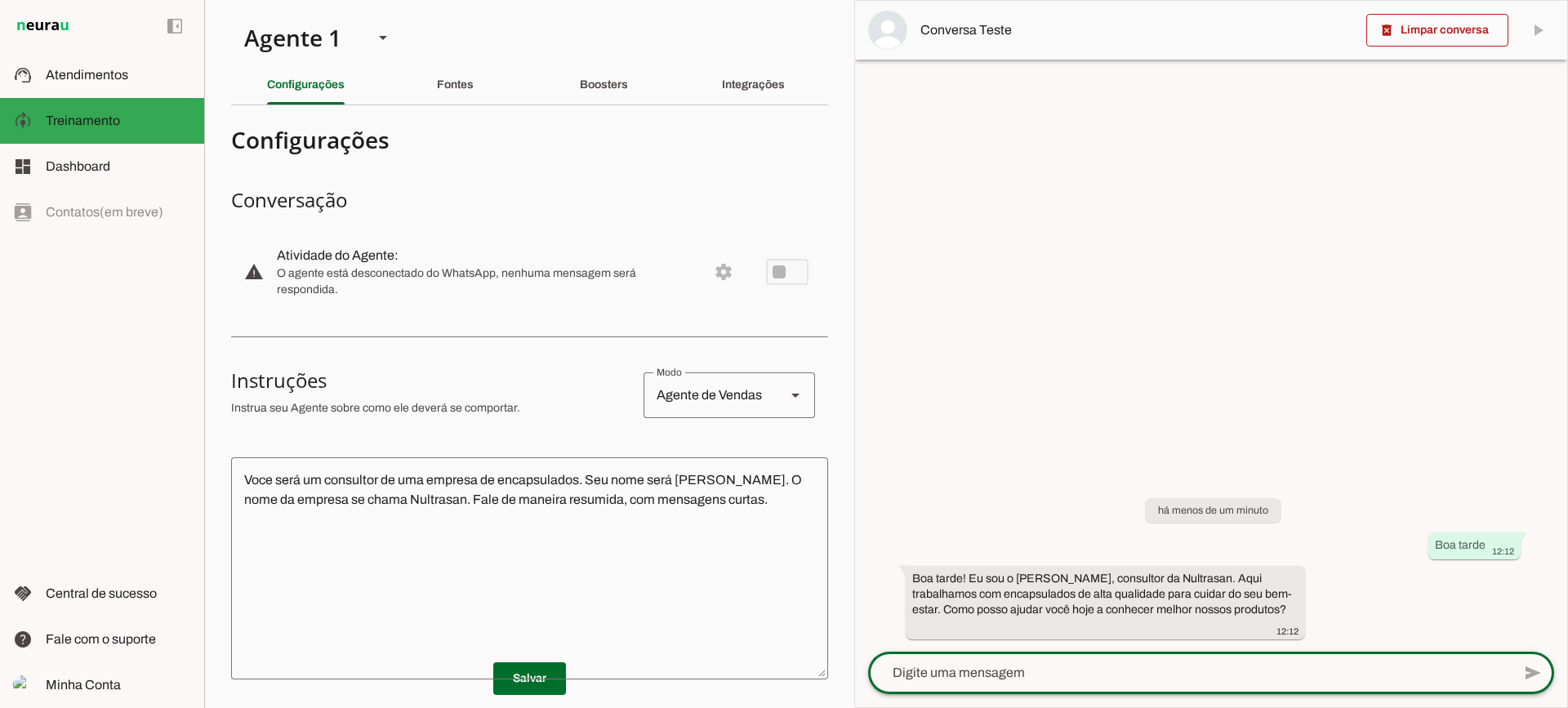
click at [1447, 45] on span at bounding box center [1437, 30] width 142 height 39
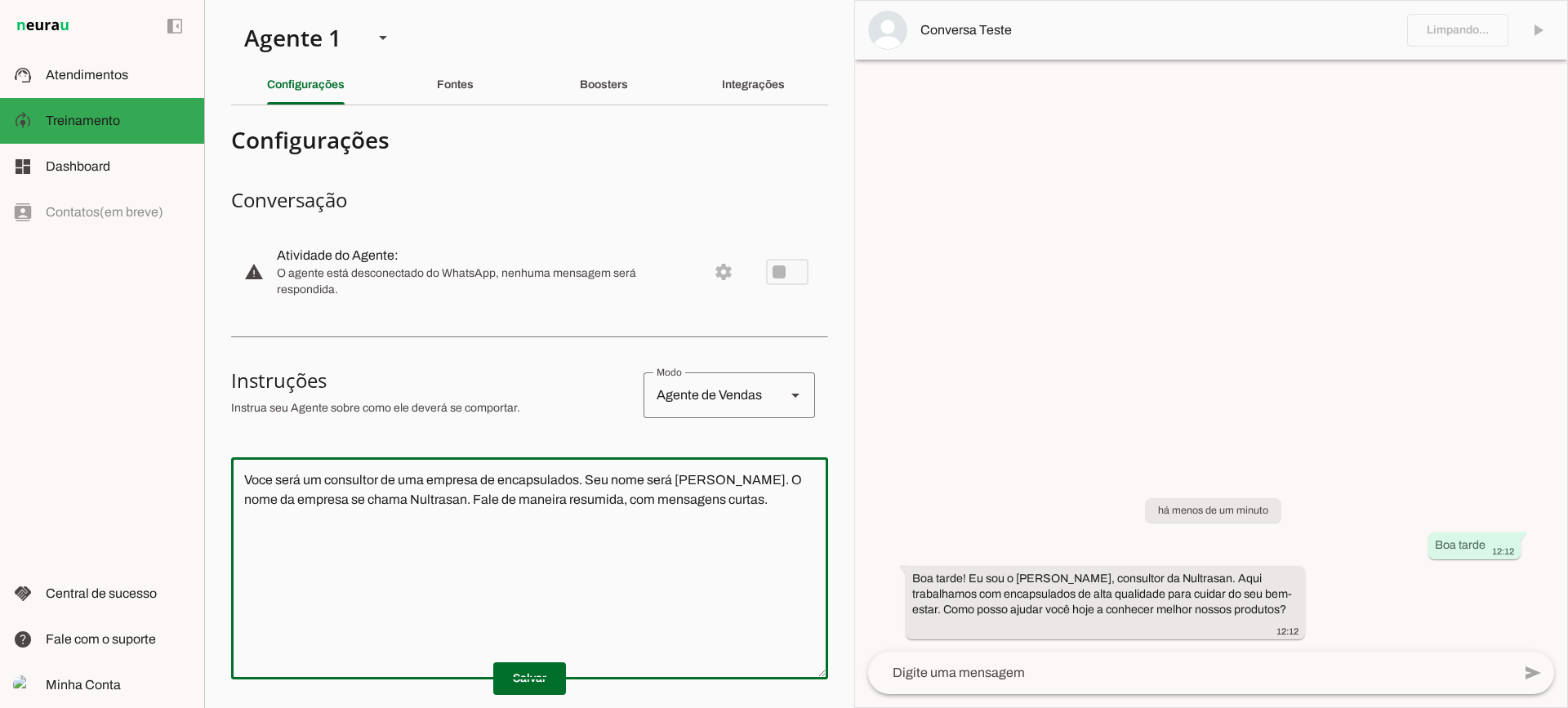
drag, startPoint x: 690, startPoint y: 510, endPoint x: 157, endPoint y: 448, distance: 536.6
click at [151, 460] on applet-drawer "support_agent Atendimentos Atendimentos model_training Treinamento Treinamento …" at bounding box center [784, 354] width 1568 height 708
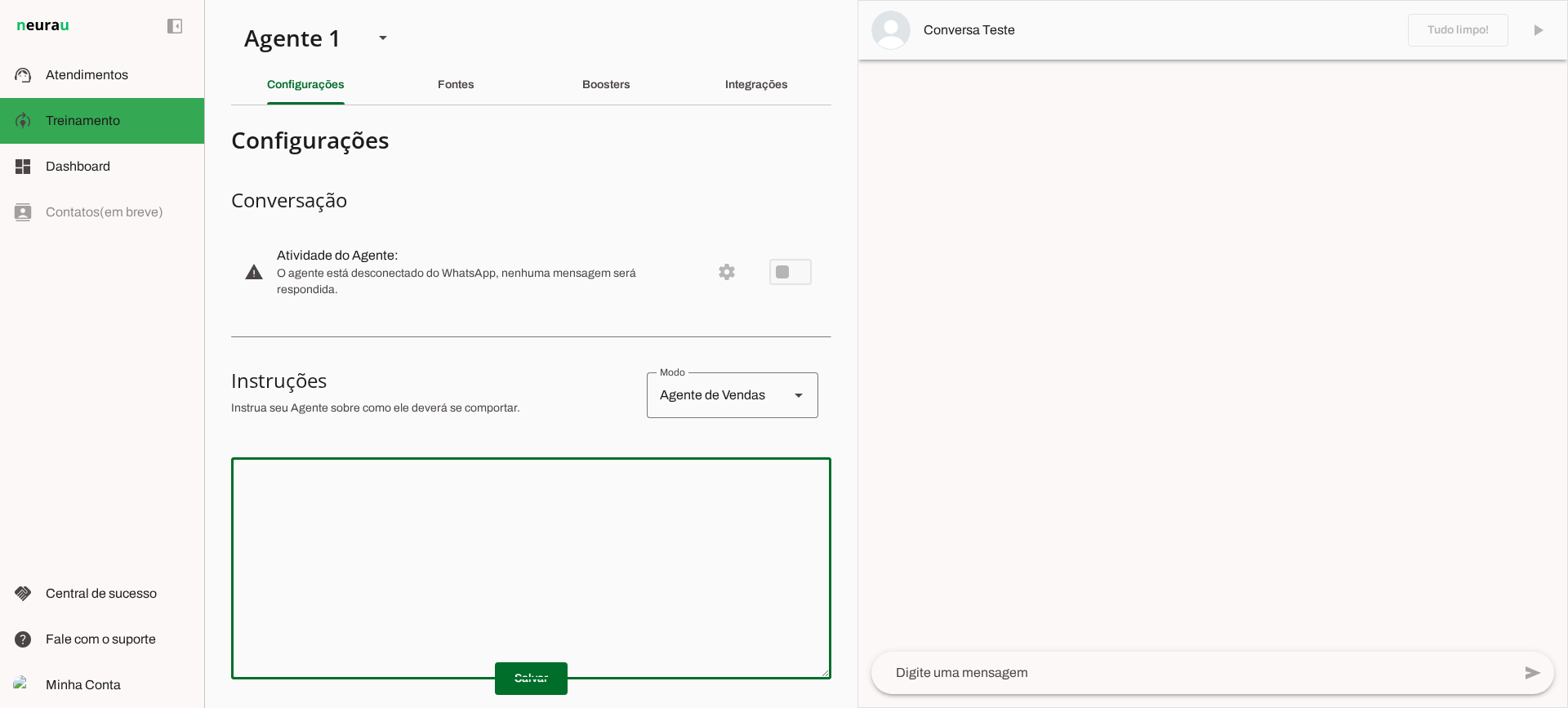
click at [534, 681] on span at bounding box center [531, 678] width 73 height 39
